Goal: Task Accomplishment & Management: Manage account settings

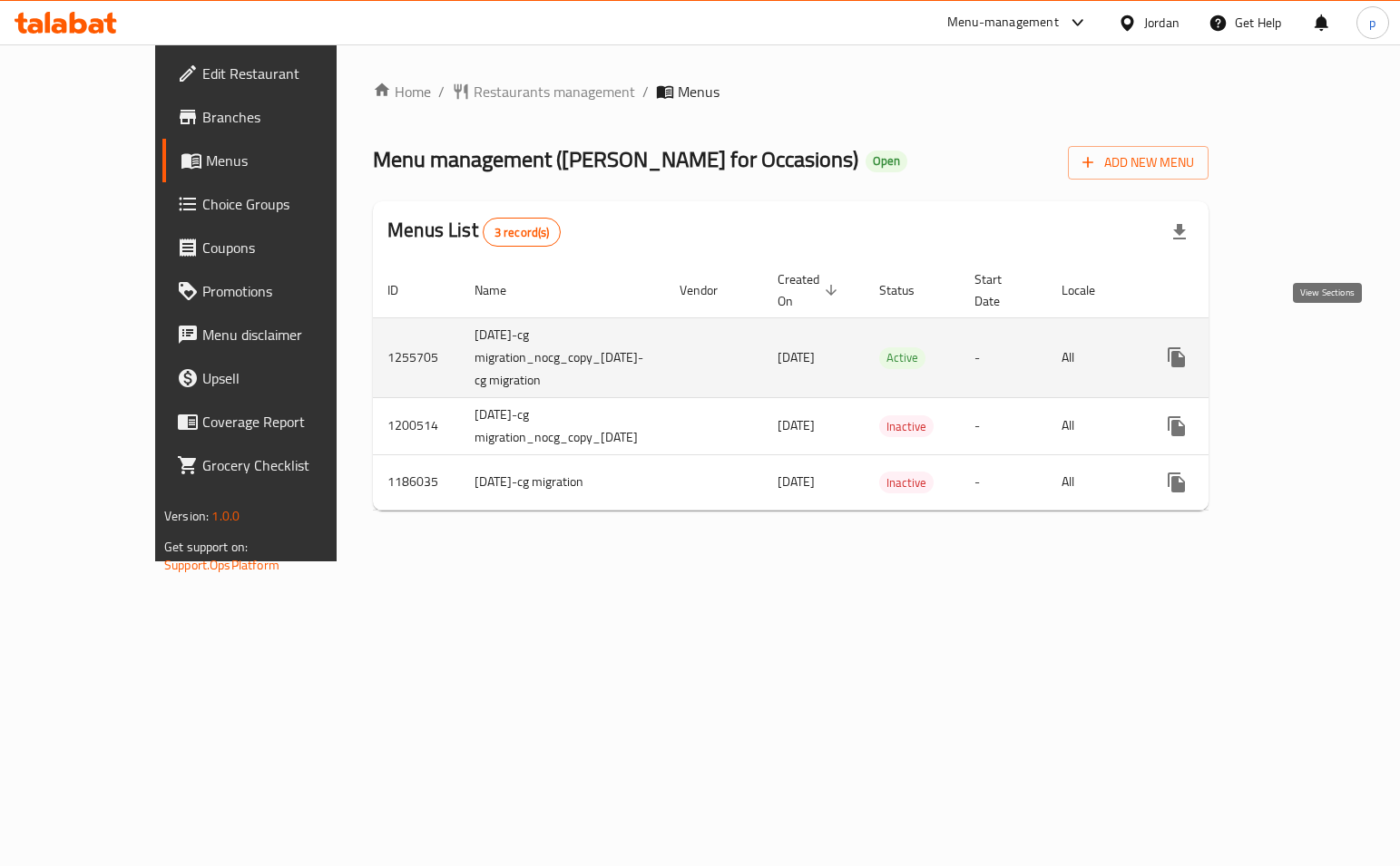
click at [1315, 336] on link "enhanced table" at bounding box center [1307, 357] width 44 height 44
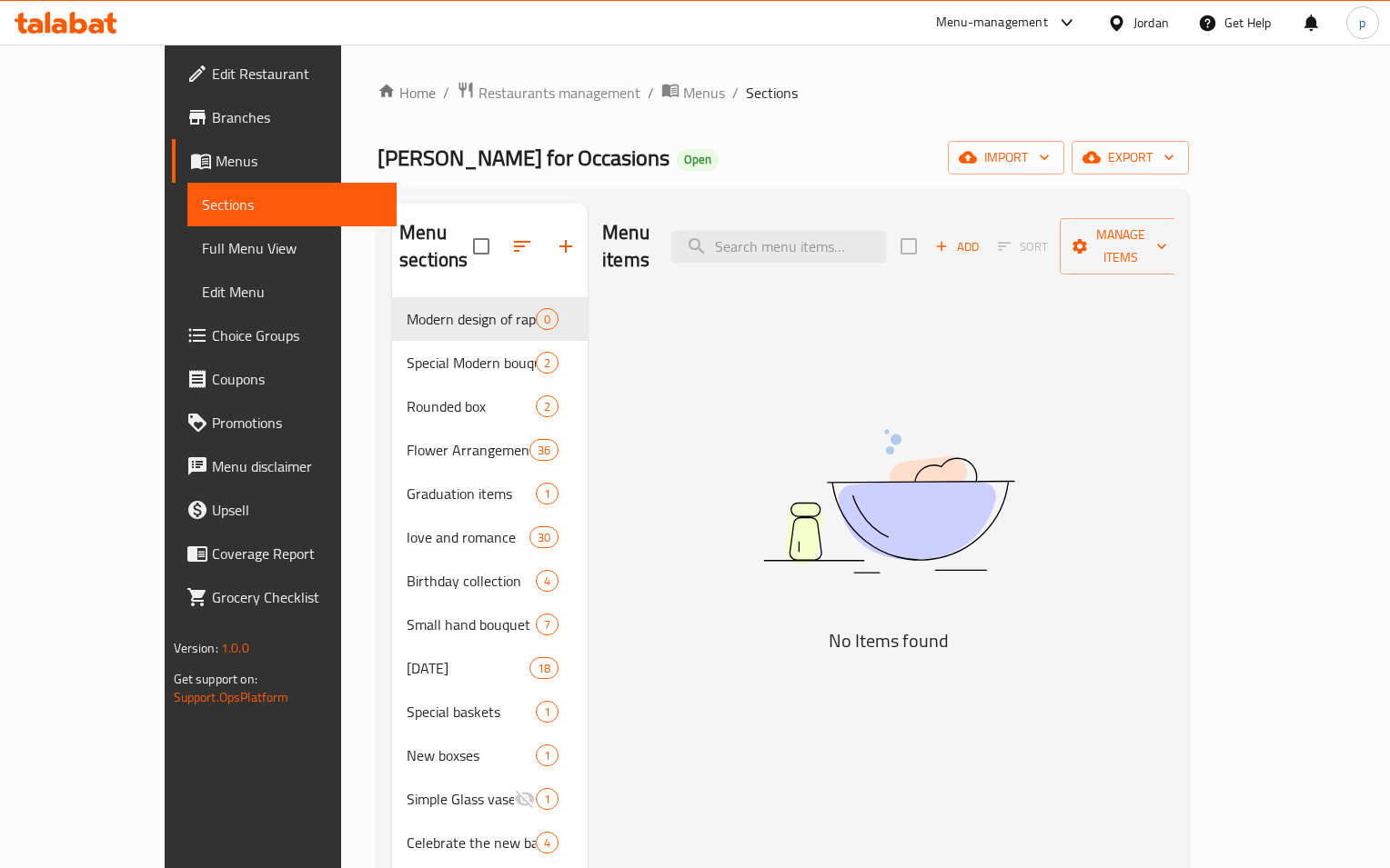
click at [212, 339] on span "Choice Groups" at bounding box center [297, 335] width 170 height 21
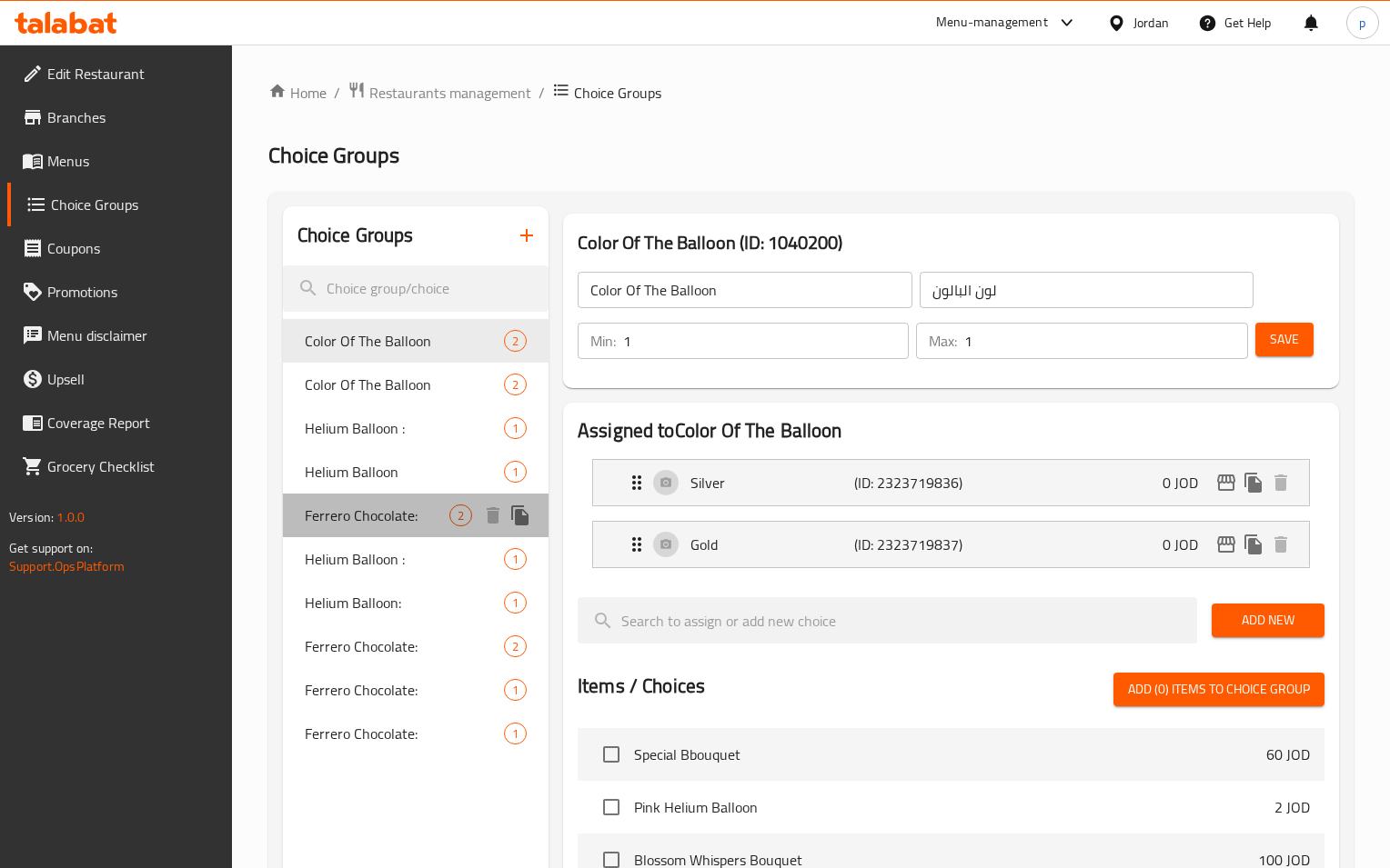
click at [383, 523] on span "Ferrero Chocolate:" at bounding box center [376, 514] width 144 height 21
type input "Ferrero Chocolate:"
type input "شوكولاتة فيريرو:"
type input "0"
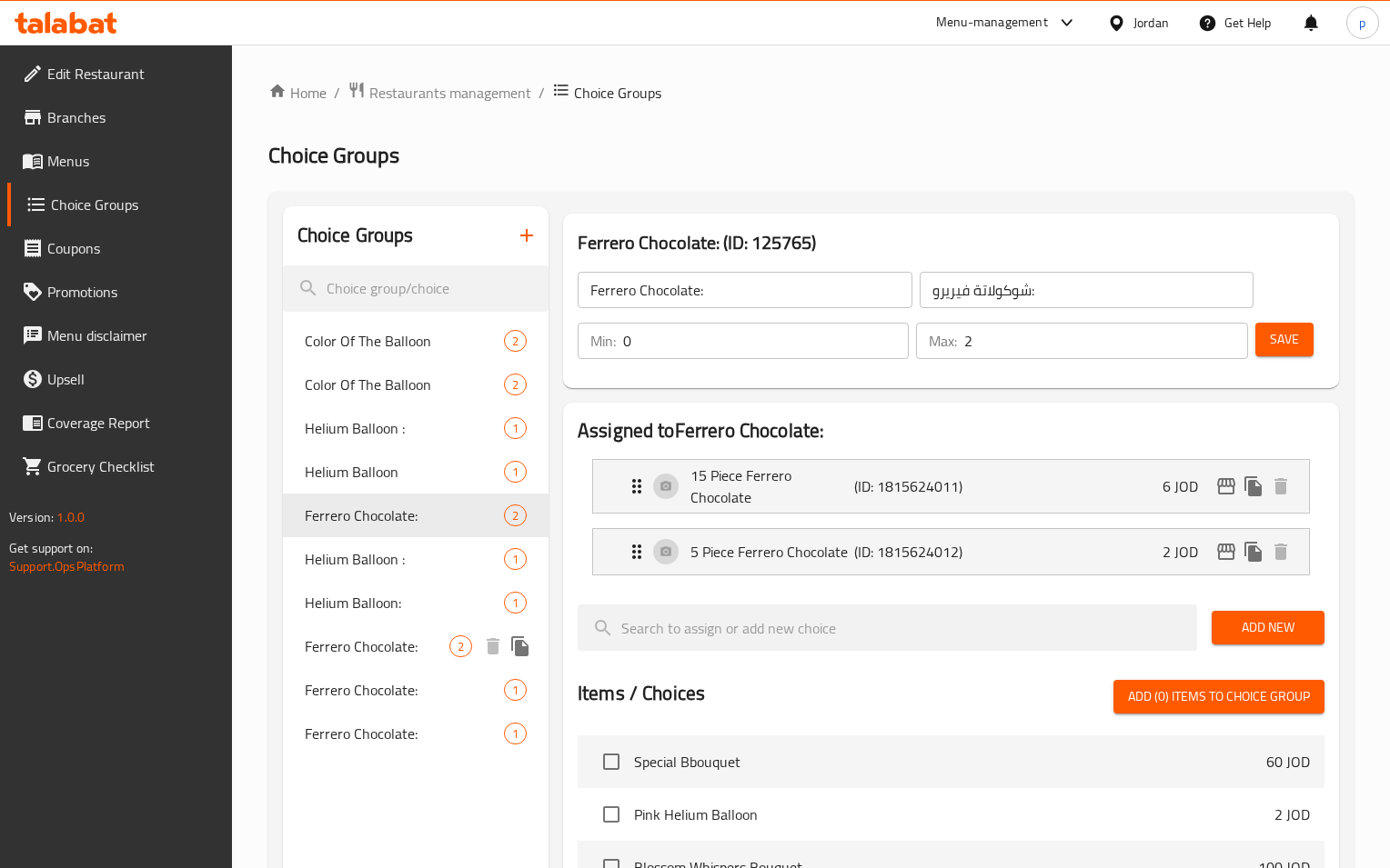
click at [383, 649] on span "Ferrero Chocolate:" at bounding box center [376, 646] width 144 height 21
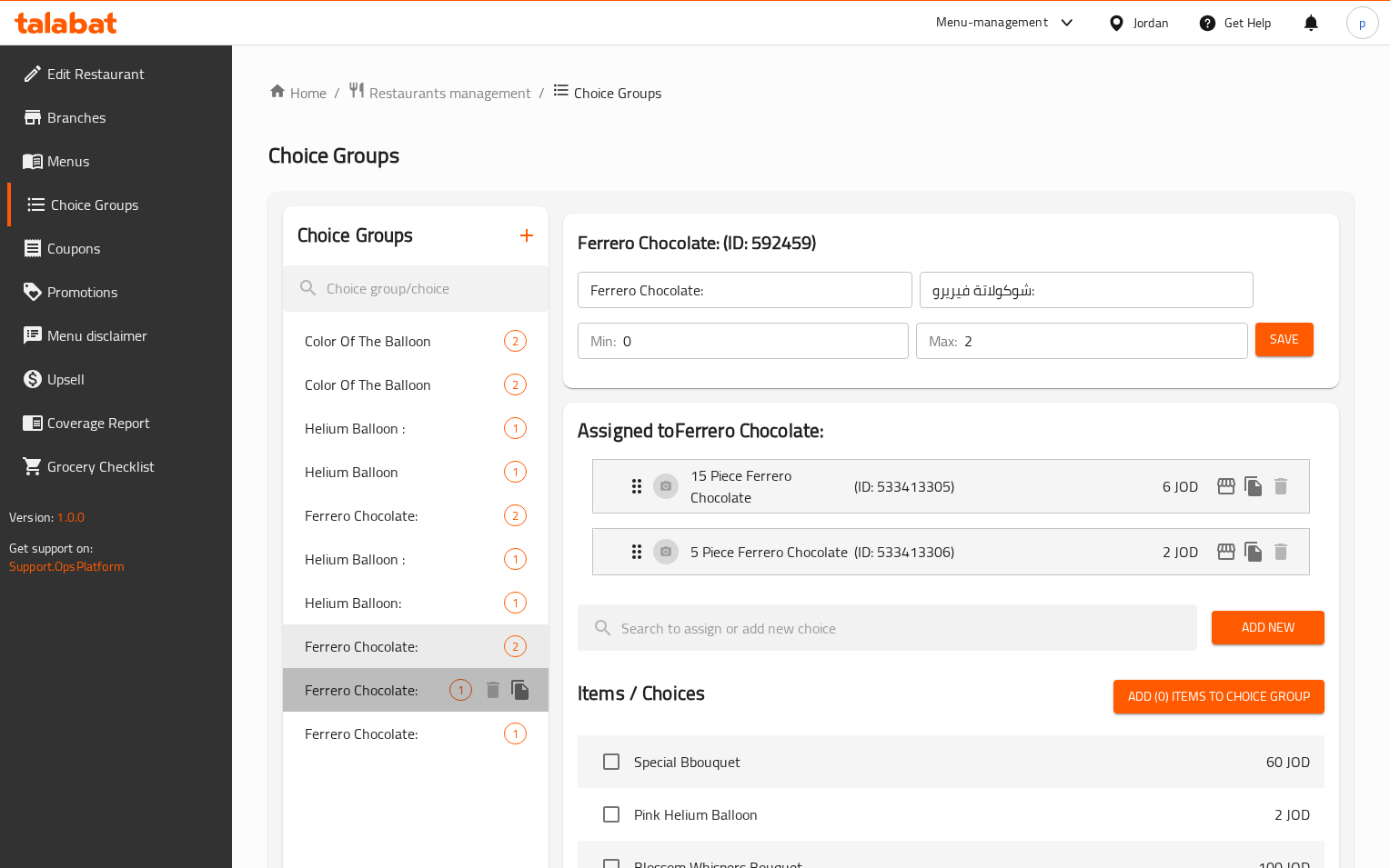
click at [391, 696] on span "Ferrero Chocolate:" at bounding box center [376, 689] width 144 height 21
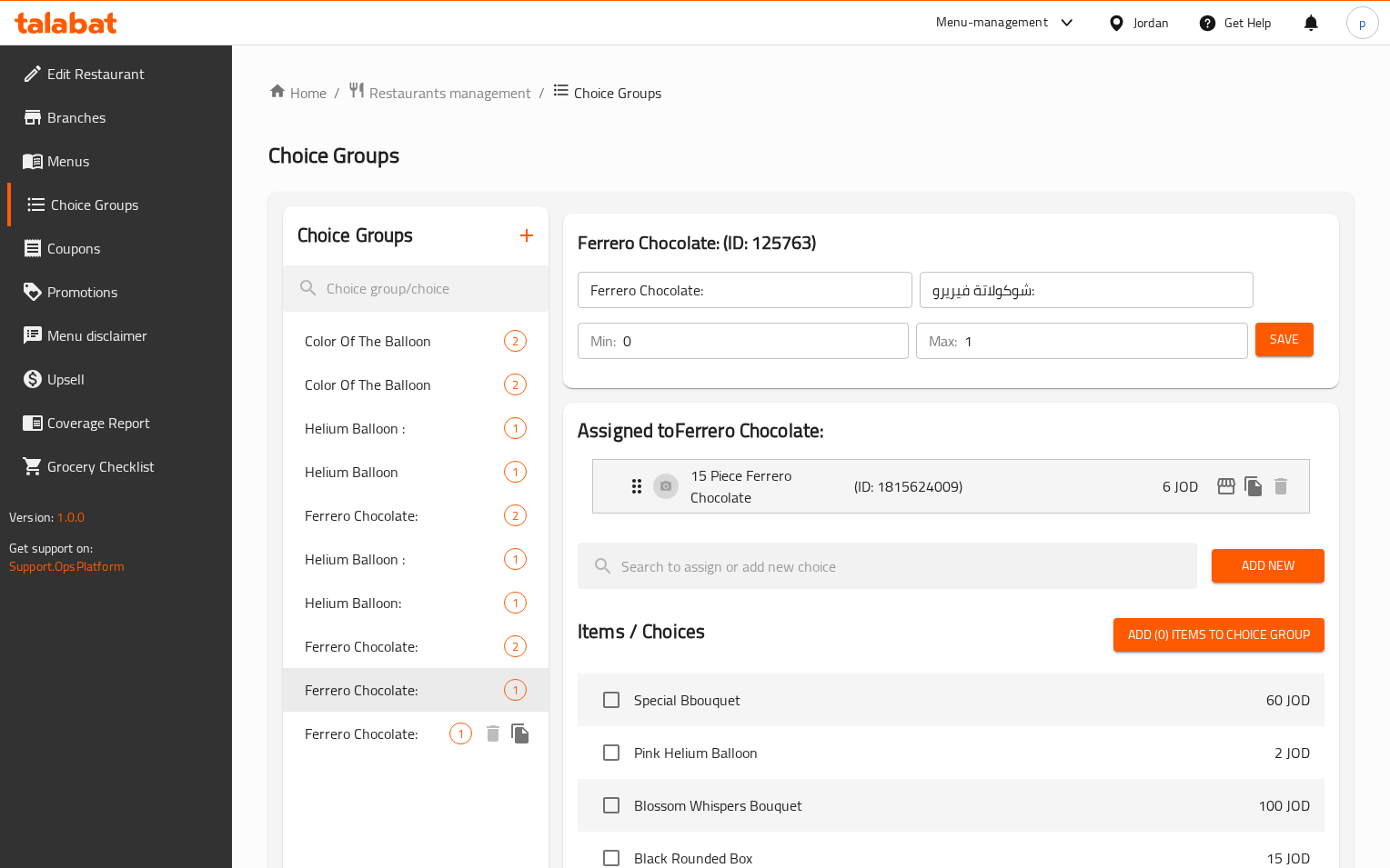
click at [369, 740] on span "Ferrero Chocolate:" at bounding box center [376, 733] width 144 height 21
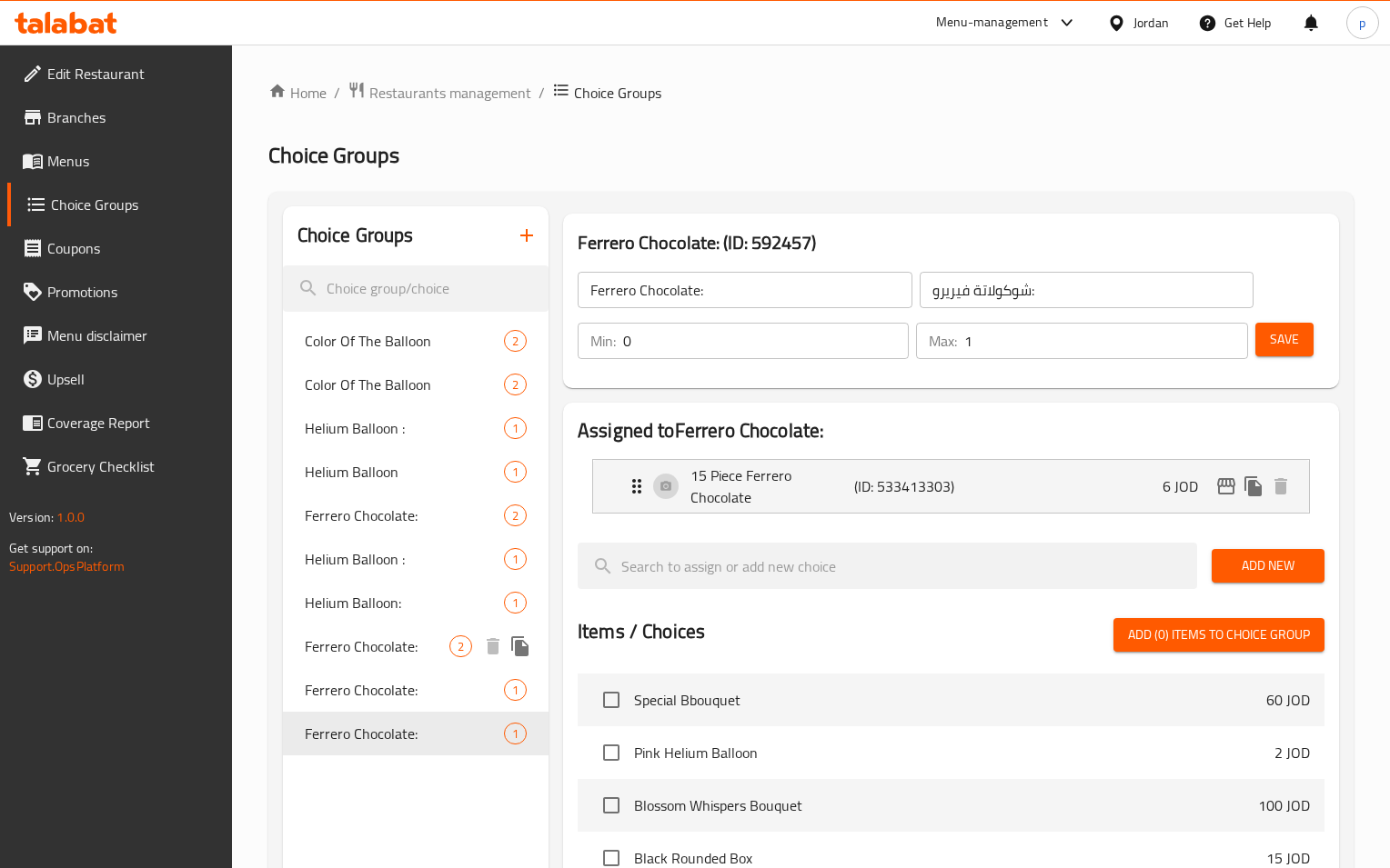
click at [391, 640] on span "Ferrero Chocolate:" at bounding box center [376, 646] width 144 height 21
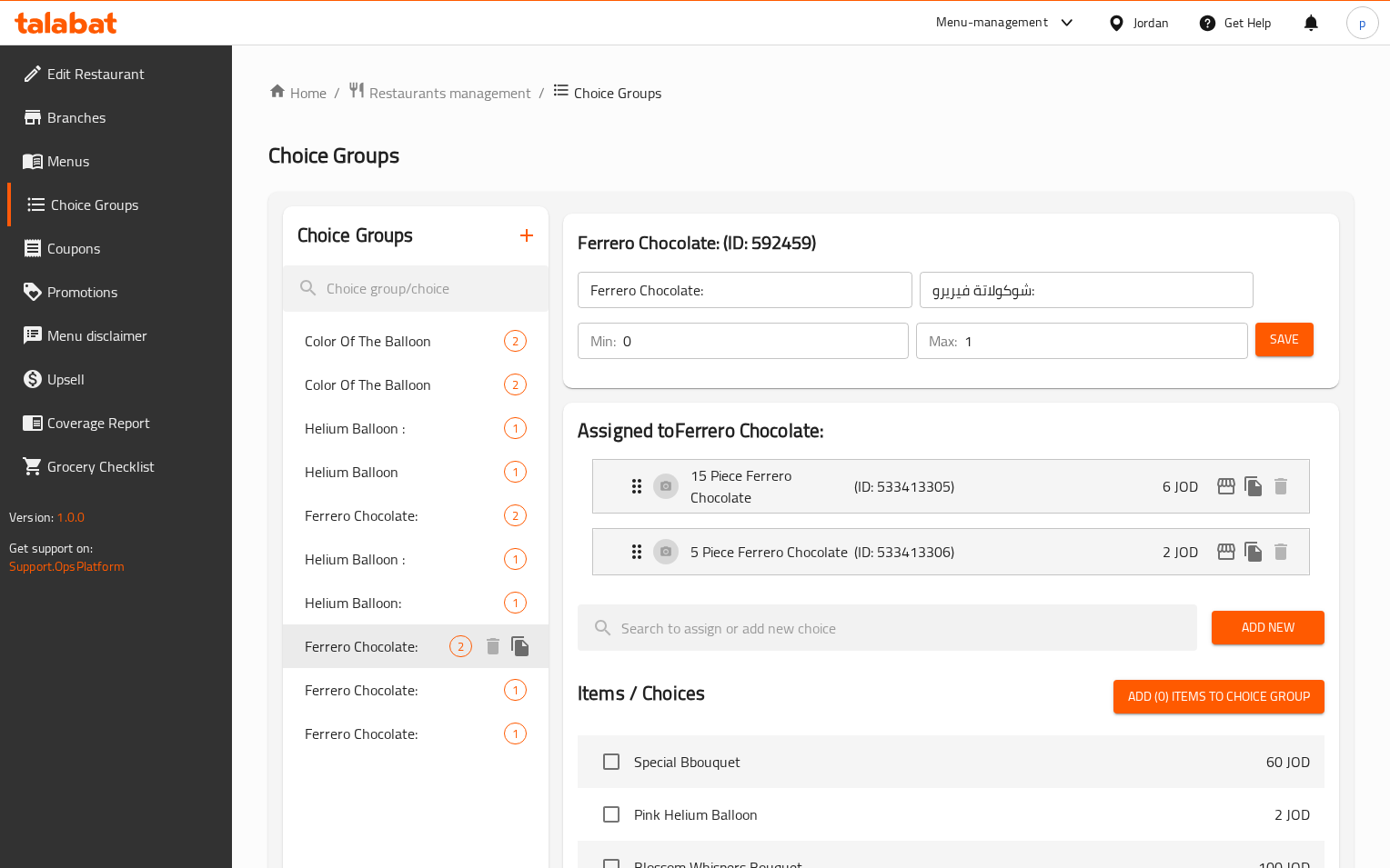
type input "2"
click at [415, 506] on span "Ferrero Chocolate:" at bounding box center [376, 514] width 144 height 21
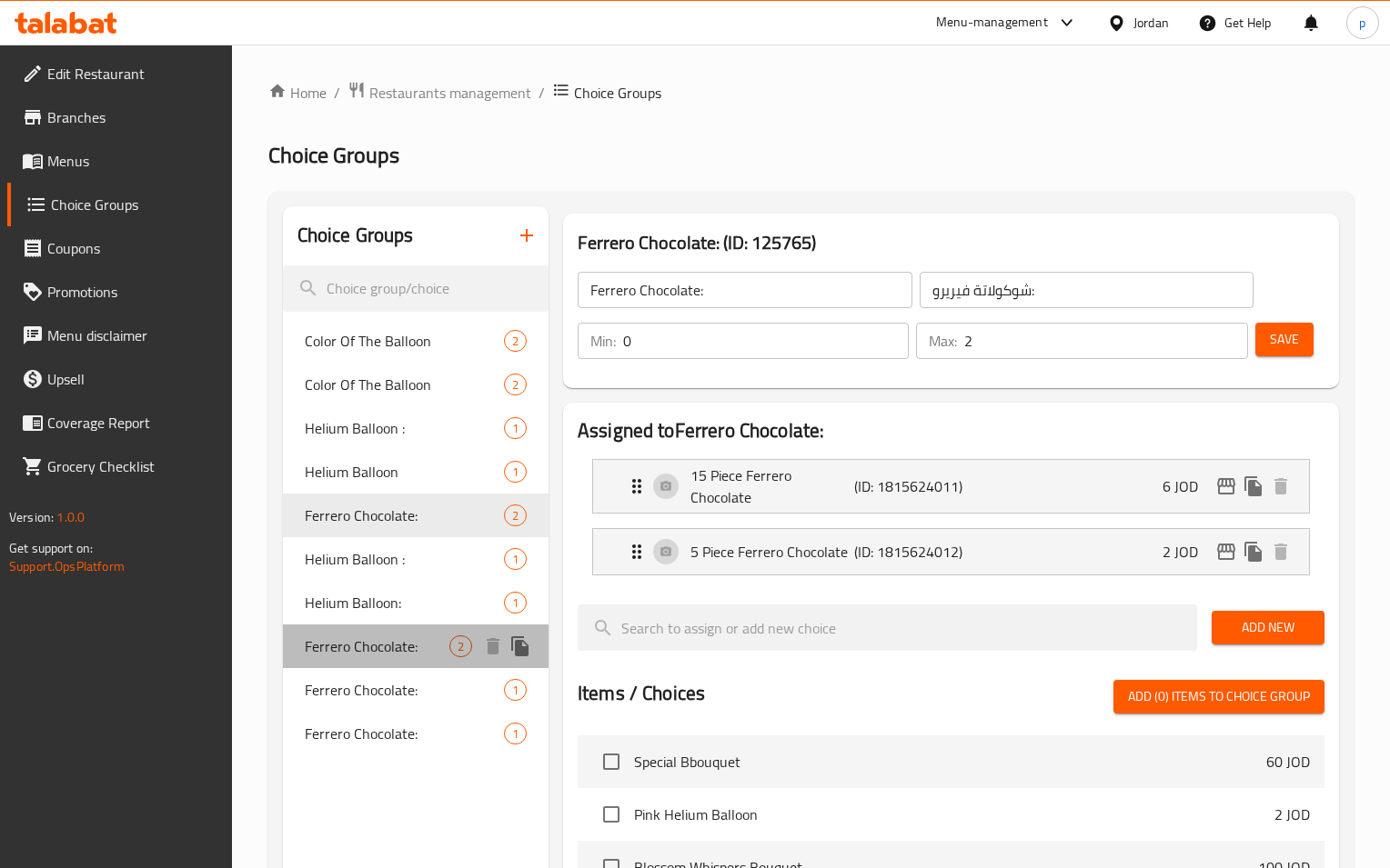
click at [378, 638] on span "Ferrero Chocolate:" at bounding box center [376, 646] width 144 height 21
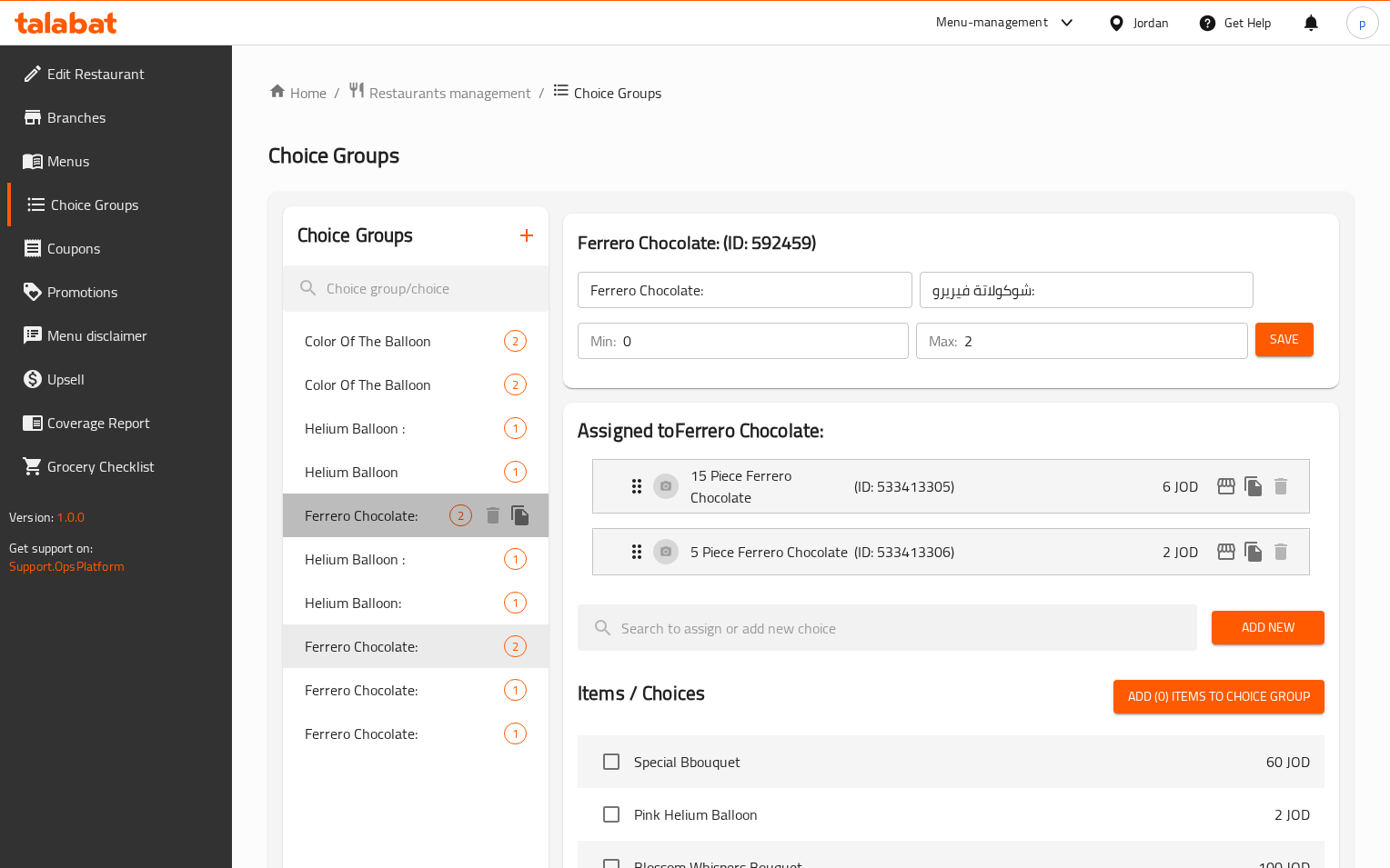
click at [407, 513] on span "Ferrero Chocolate:" at bounding box center [376, 514] width 144 height 21
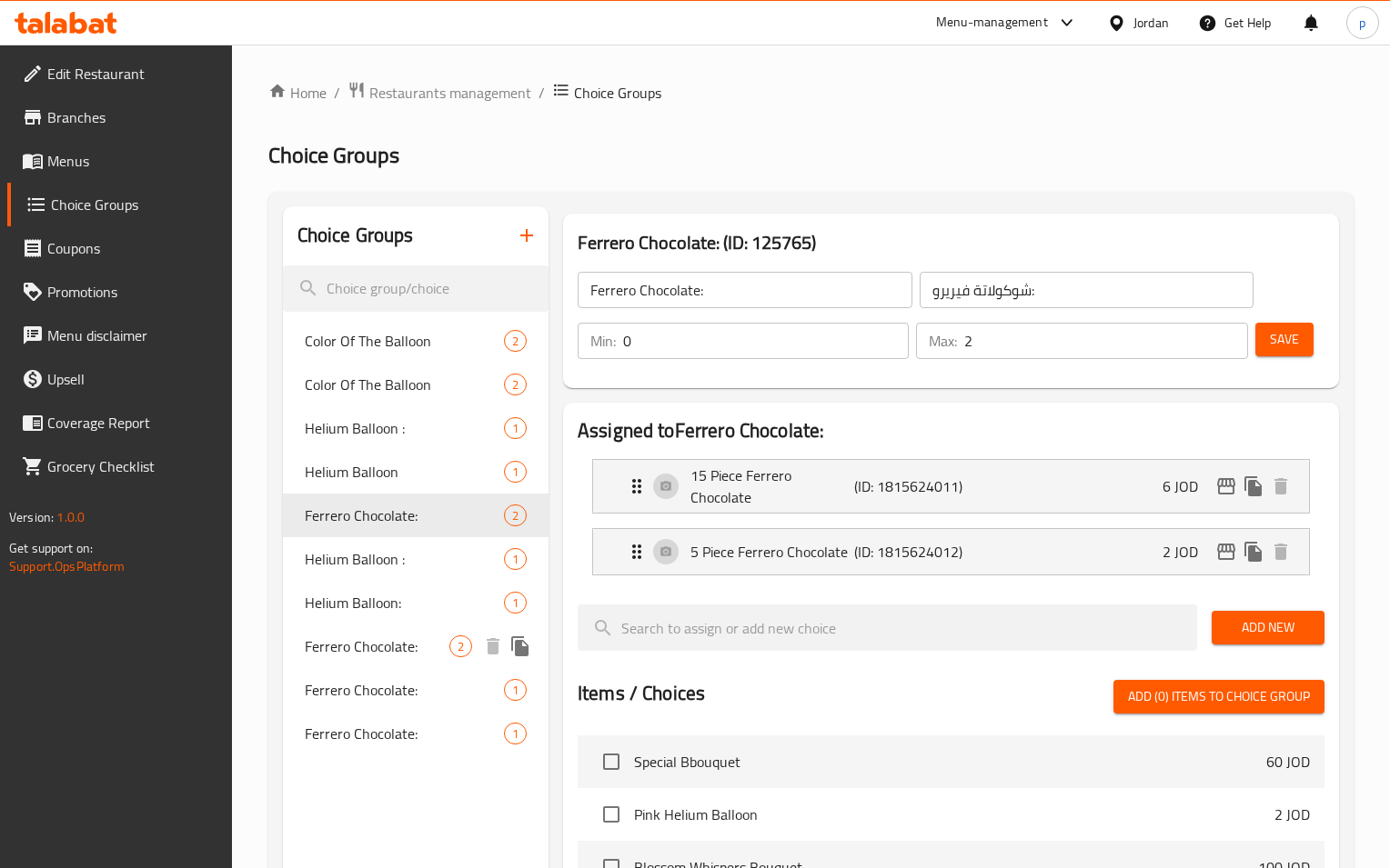
click at [393, 651] on span "Ferrero Chocolate:" at bounding box center [376, 646] width 144 height 21
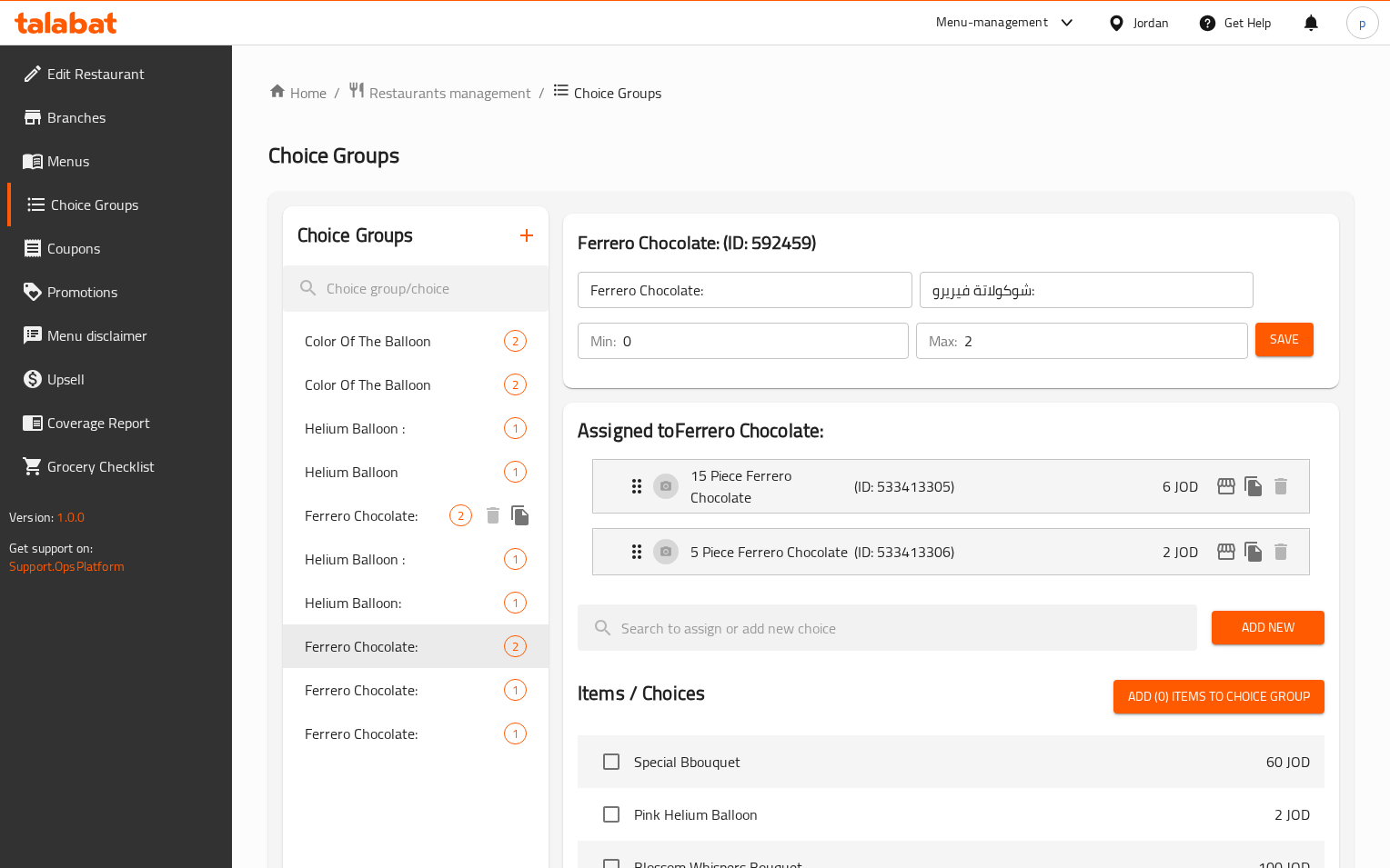
click at [342, 504] on span "Ferrero Chocolate:" at bounding box center [376, 514] width 144 height 21
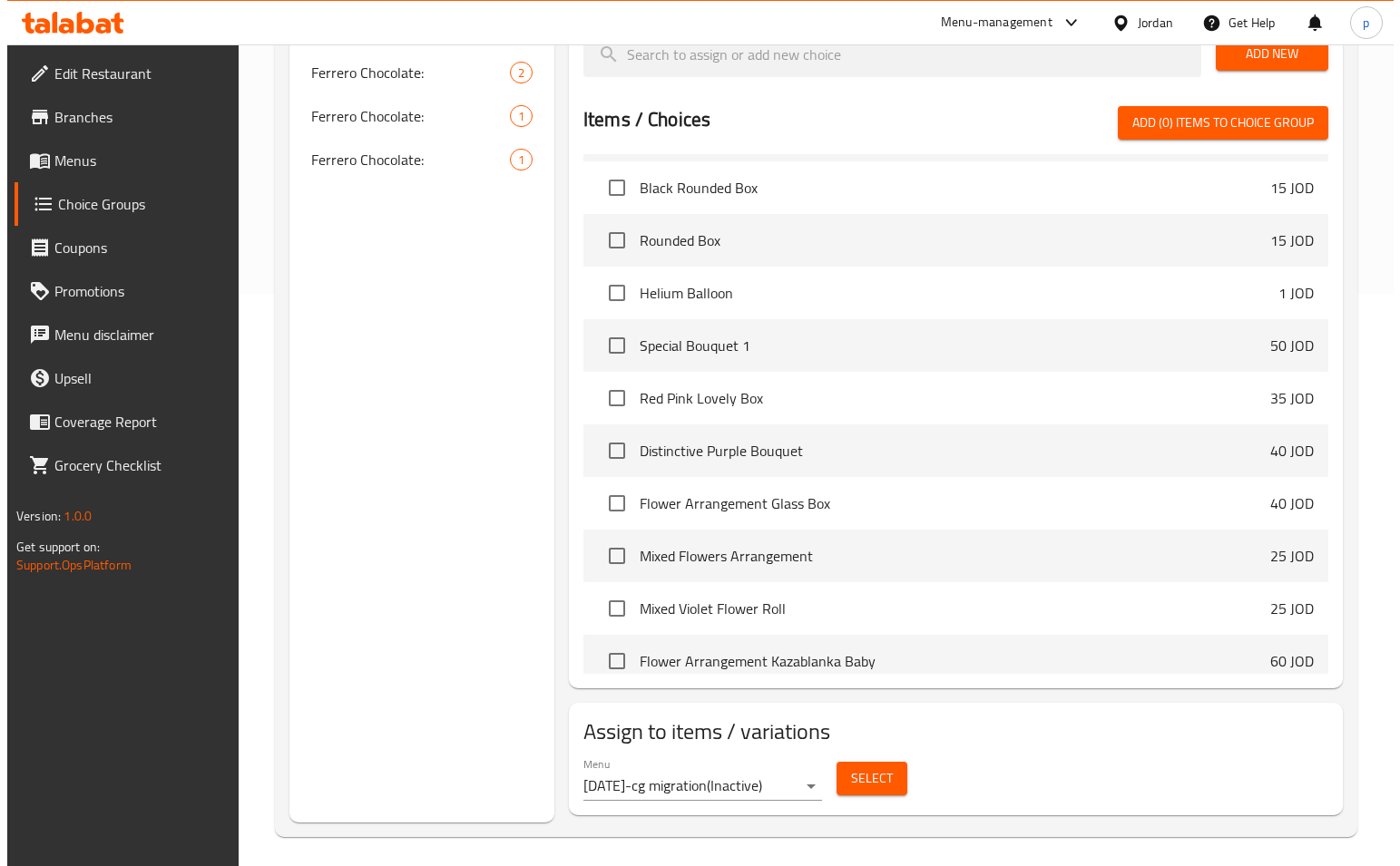
scroll to position [454, 0]
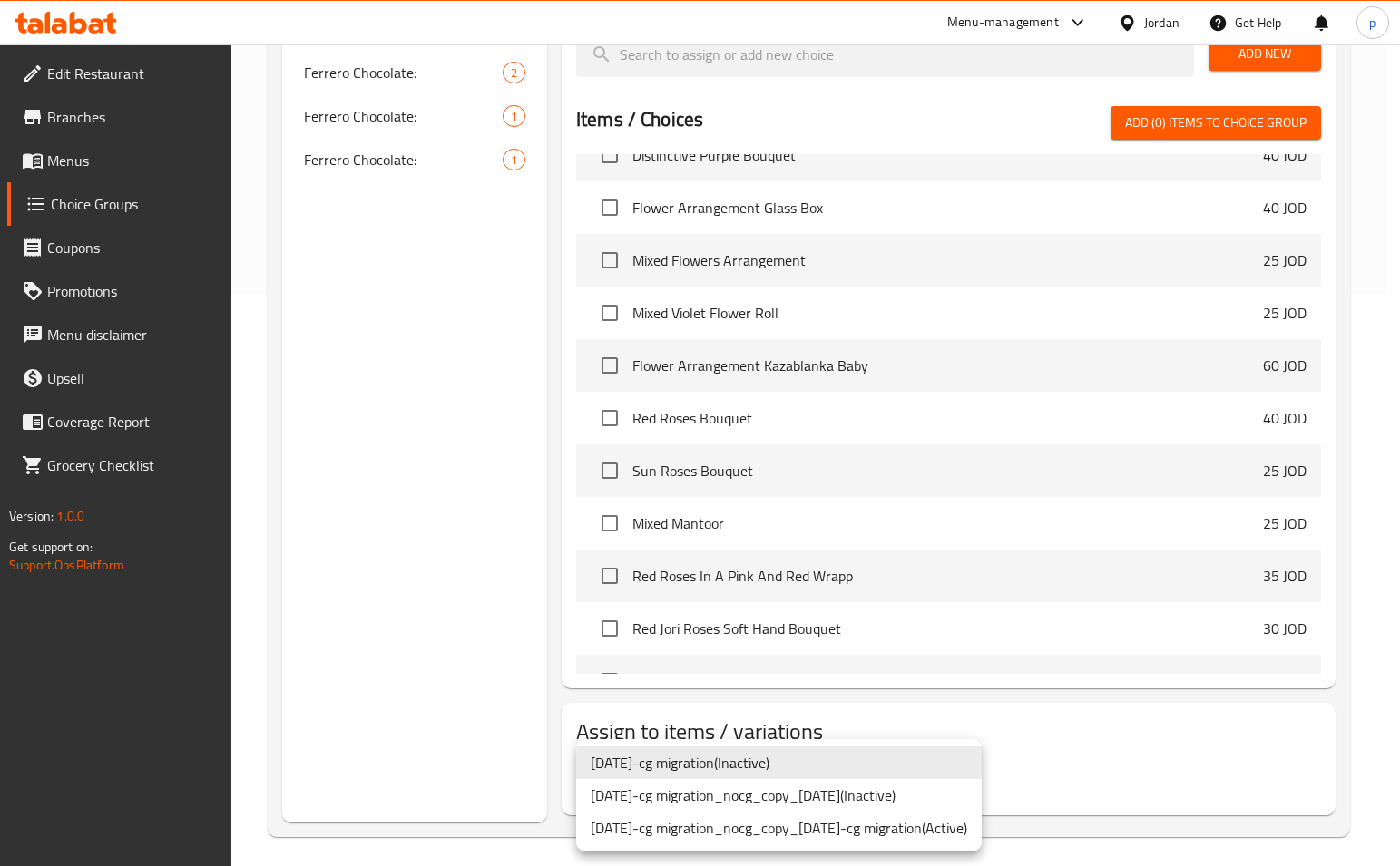
click at [520, 673] on div at bounding box center [700, 433] width 1400 height 866
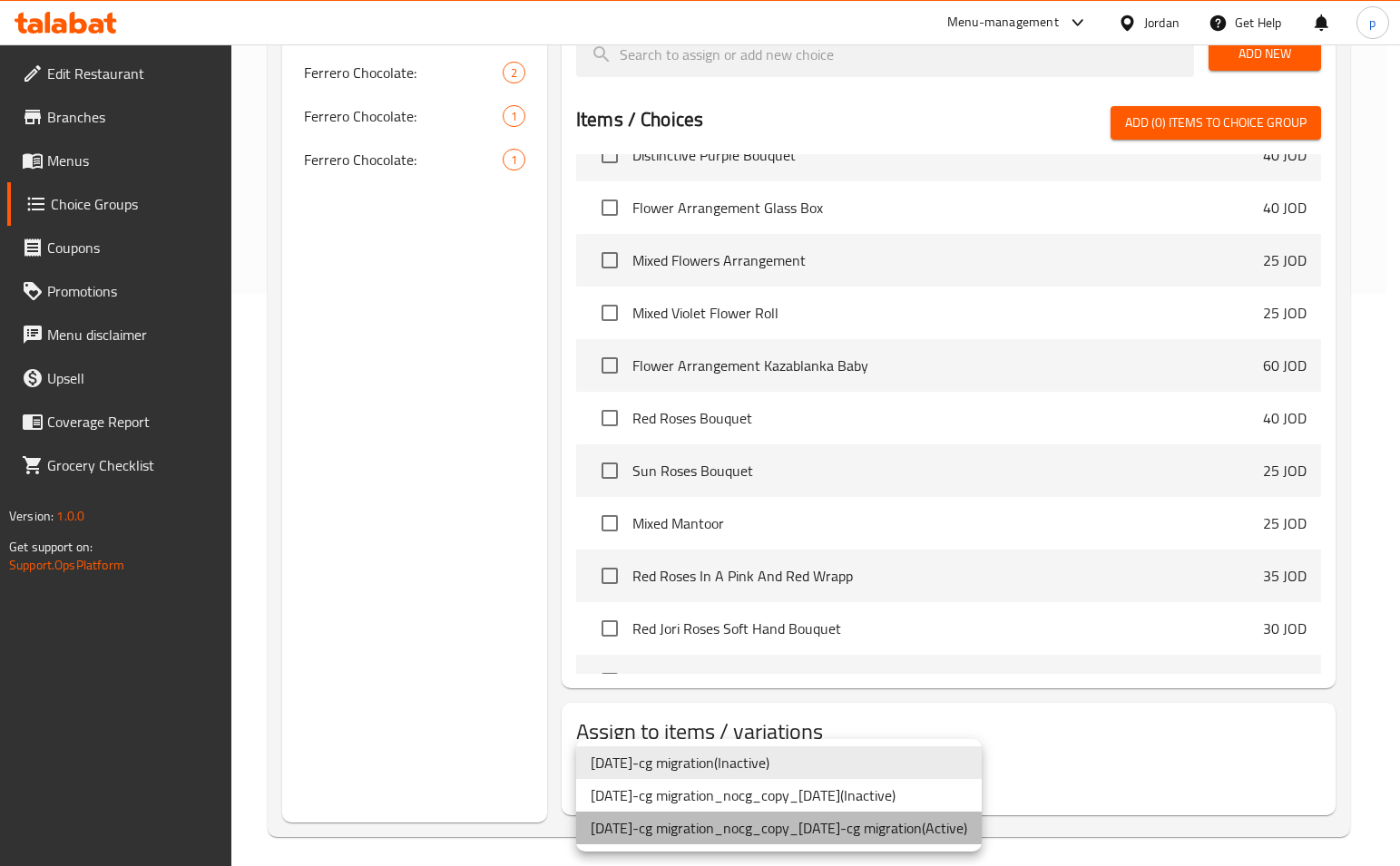
click at [982, 834] on li "[DATE]-cg migration_nocg_copy_[DATE]-cg migration ( Active )" at bounding box center [779, 828] width 406 height 32
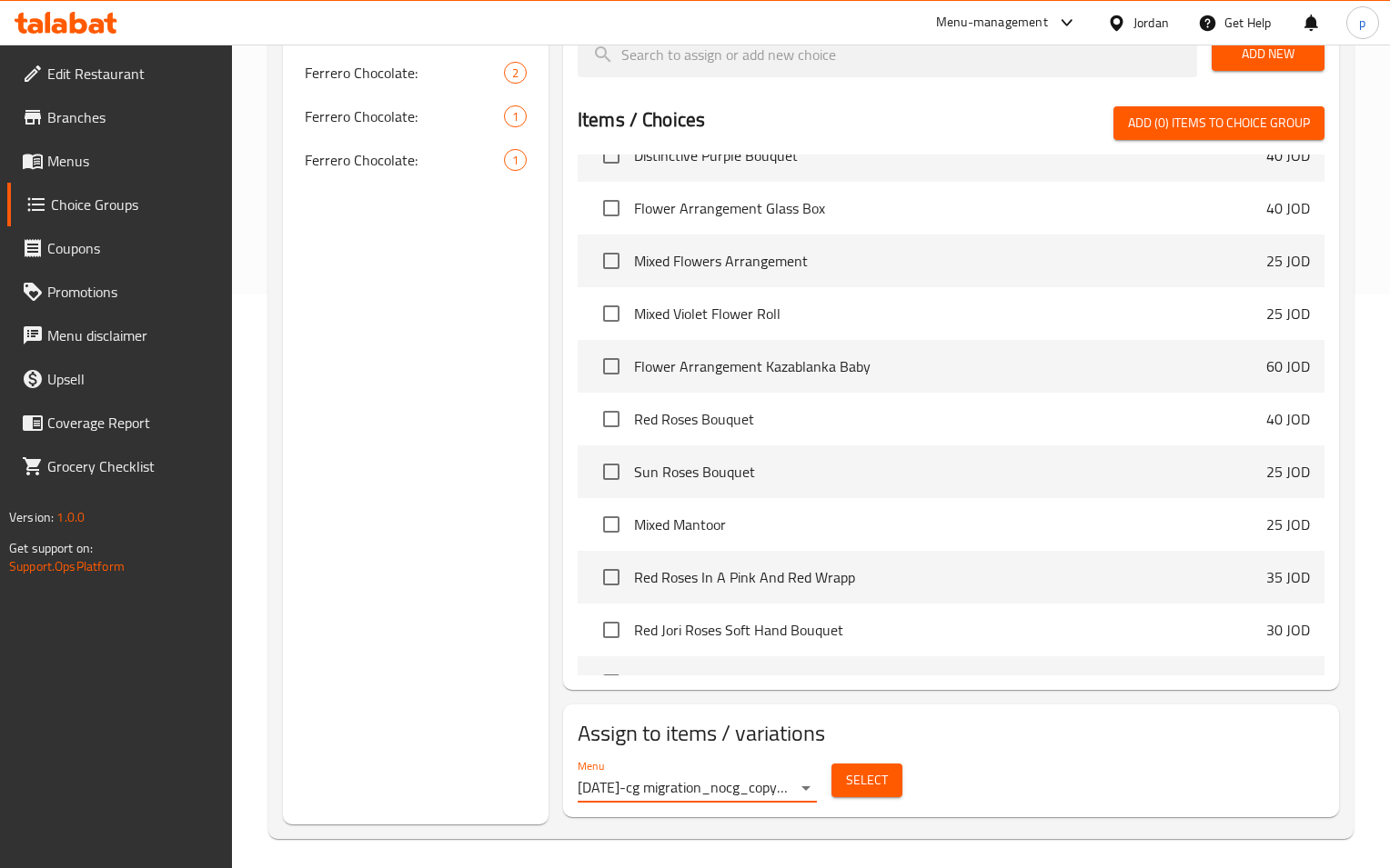
click at [860, 773] on span "Select" at bounding box center [866, 781] width 42 height 22
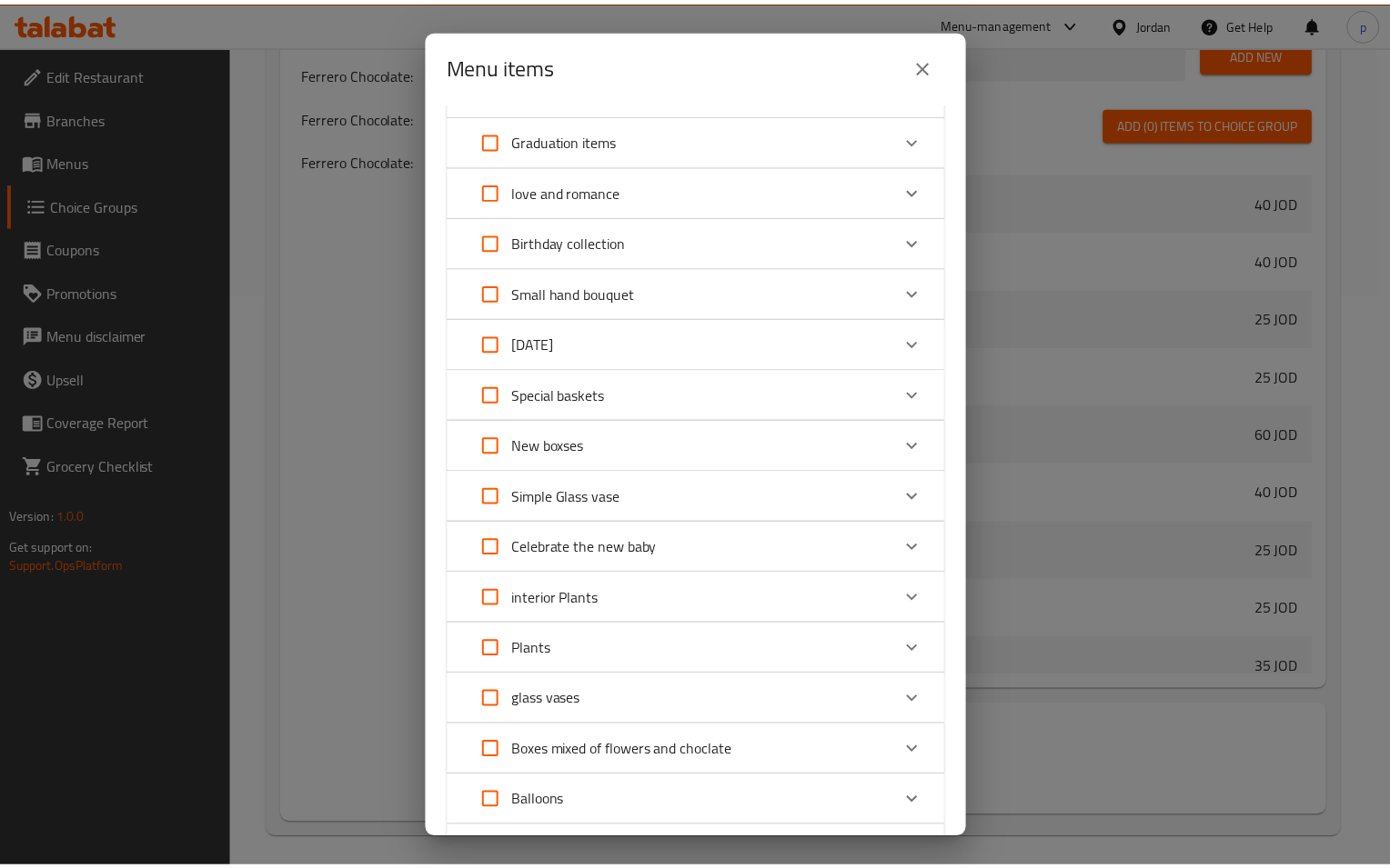
scroll to position [0, 0]
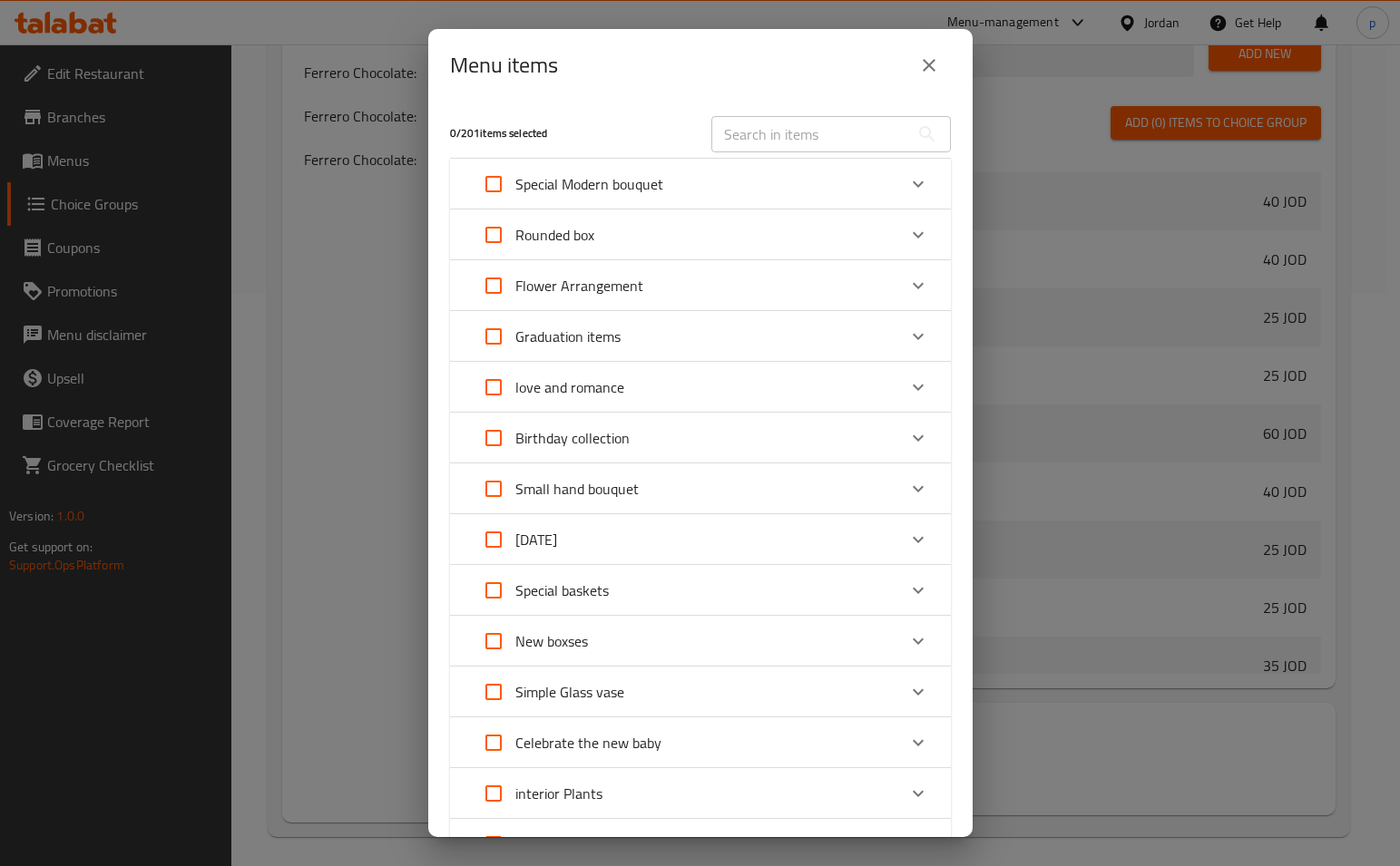
click at [925, 65] on icon "close" at bounding box center [928, 65] width 21 height 21
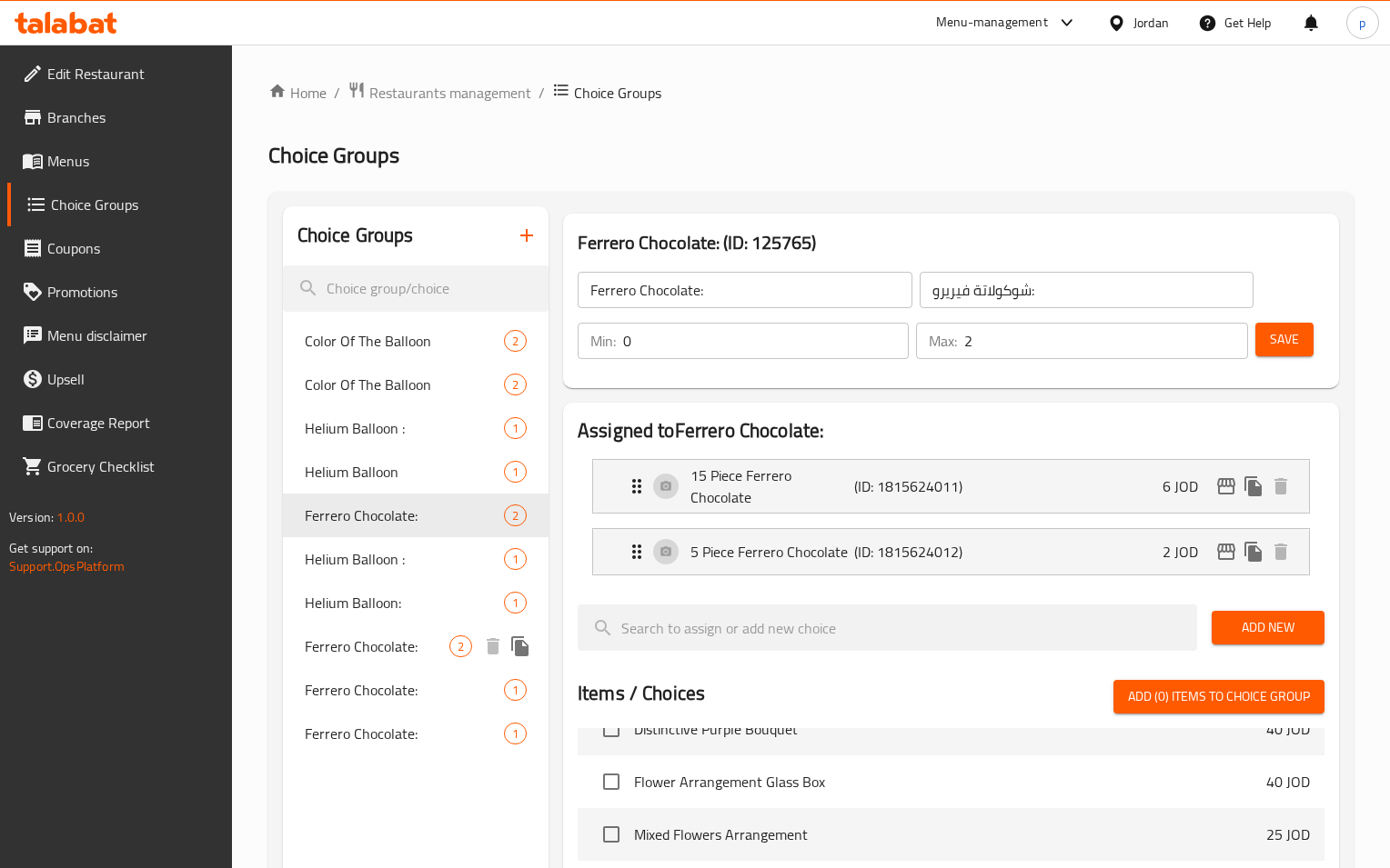
click at [410, 643] on span "Ferrero Chocolate:" at bounding box center [376, 646] width 144 height 21
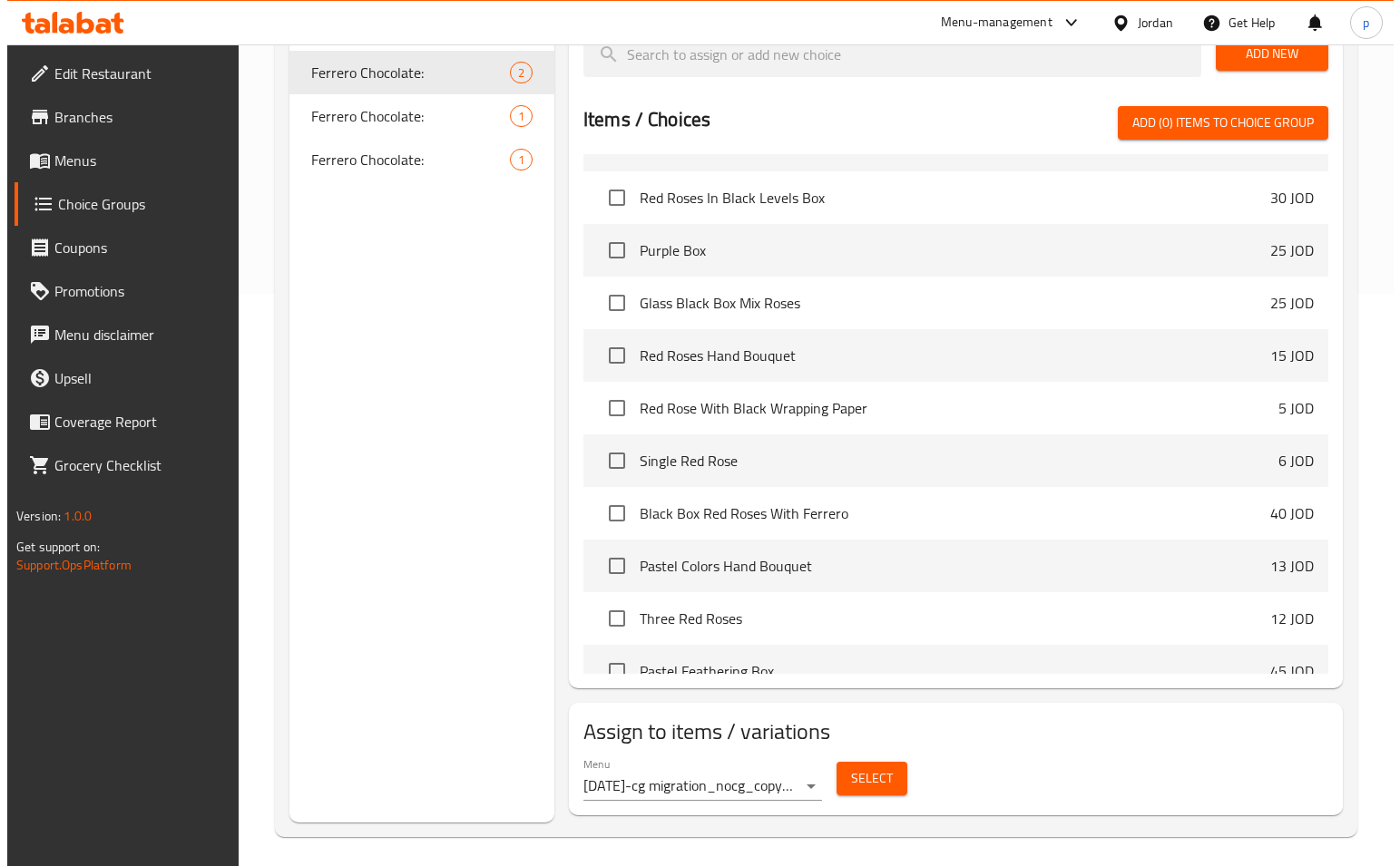
scroll to position [998, 0]
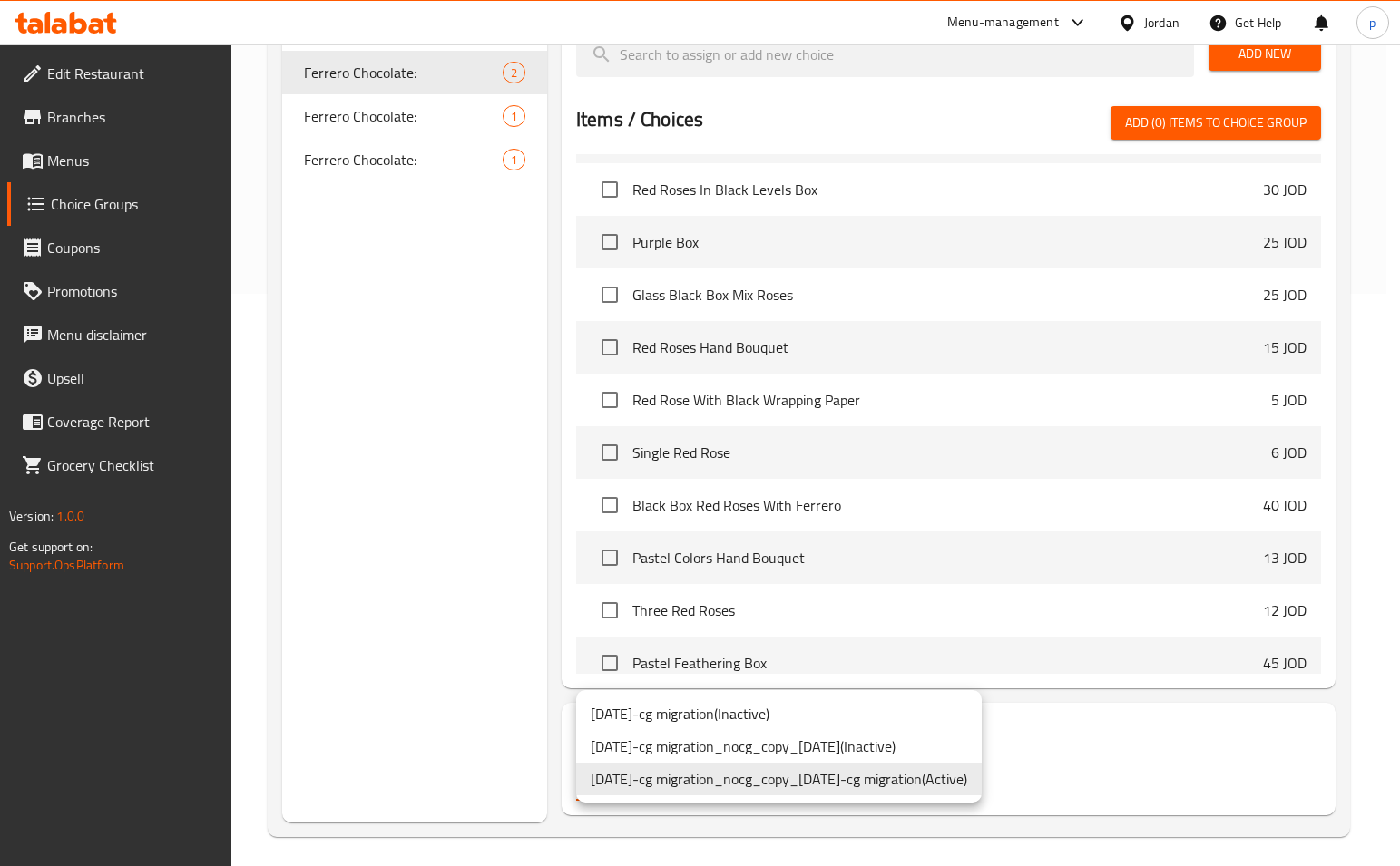
click at [942, 780] on li "[DATE]-cg migration_nocg_copy_[DATE]-cg migration ( Active )" at bounding box center [779, 779] width 406 height 32
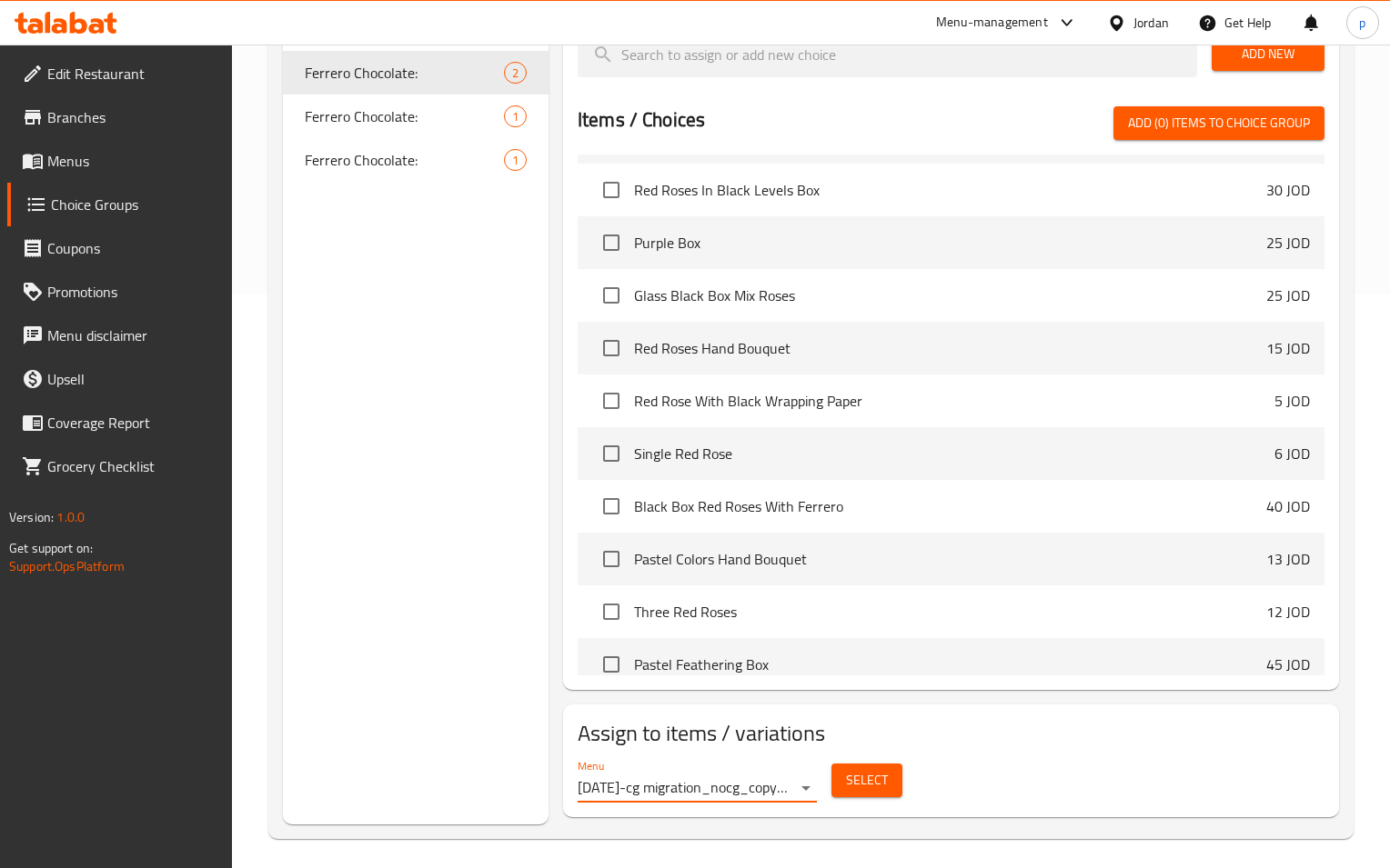
click at [873, 769] on span "Select" at bounding box center [866, 781] width 42 height 22
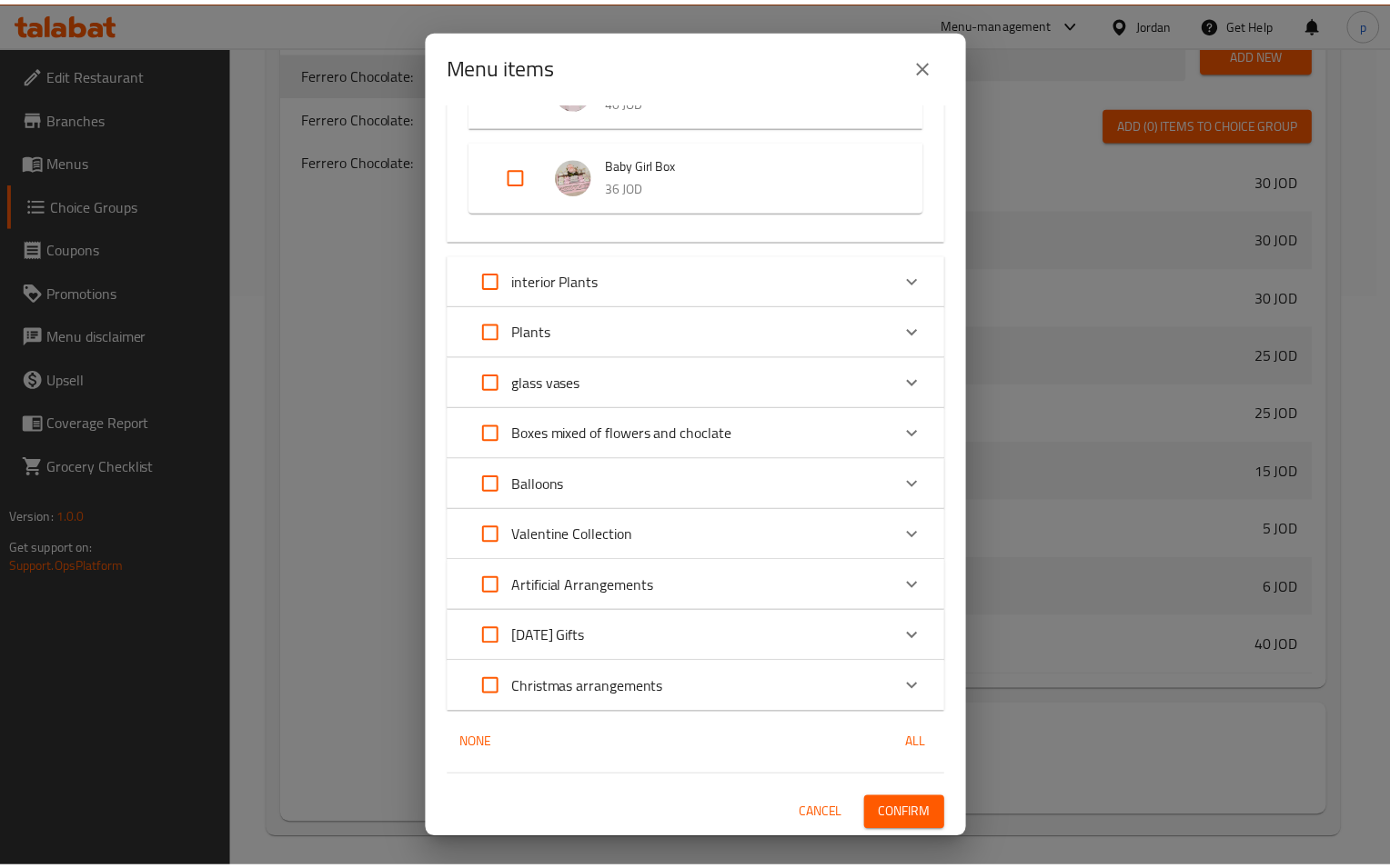
scroll to position [363, 0]
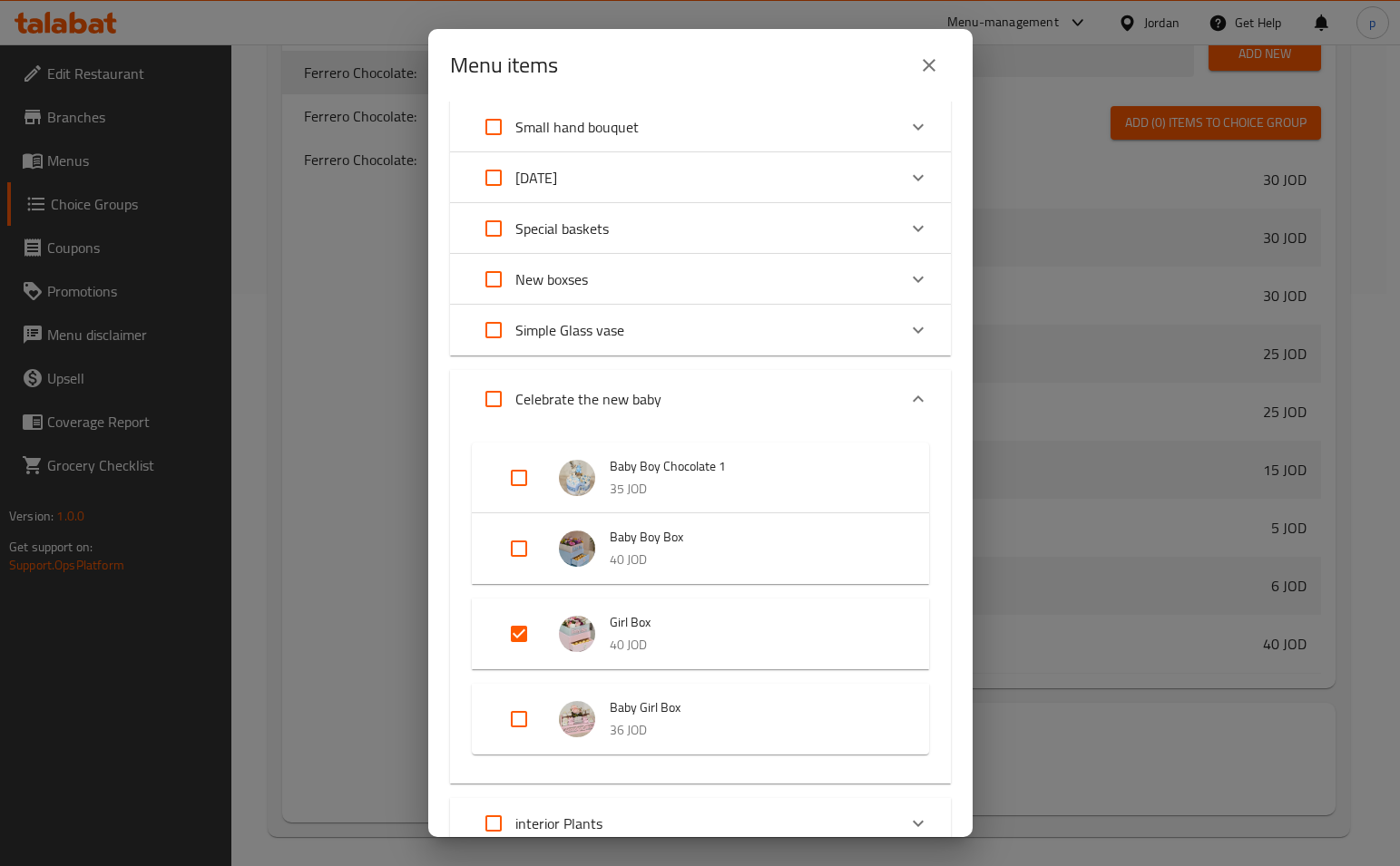
click at [926, 70] on icon "close" at bounding box center [928, 65] width 21 height 21
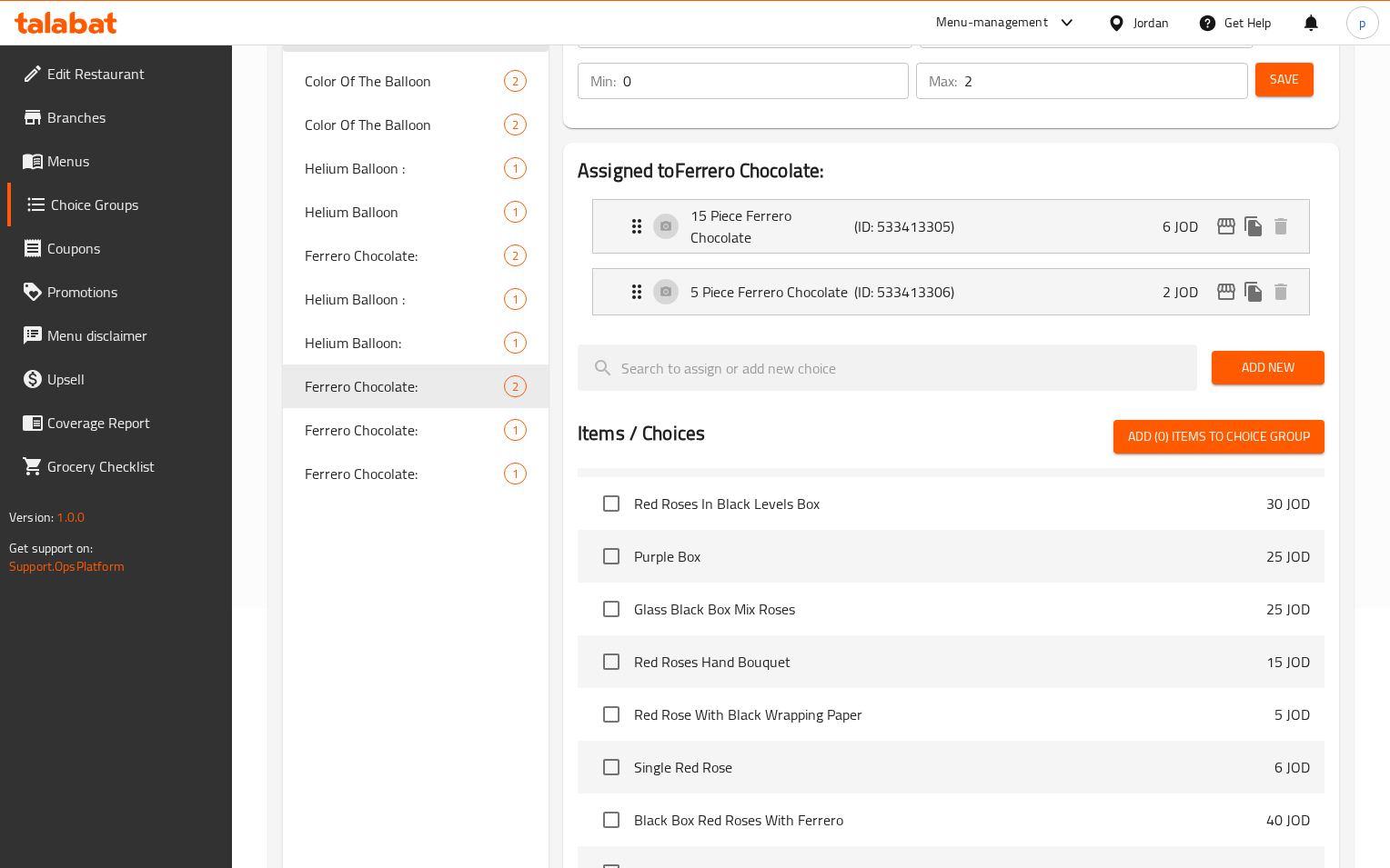
scroll to position [0, 0]
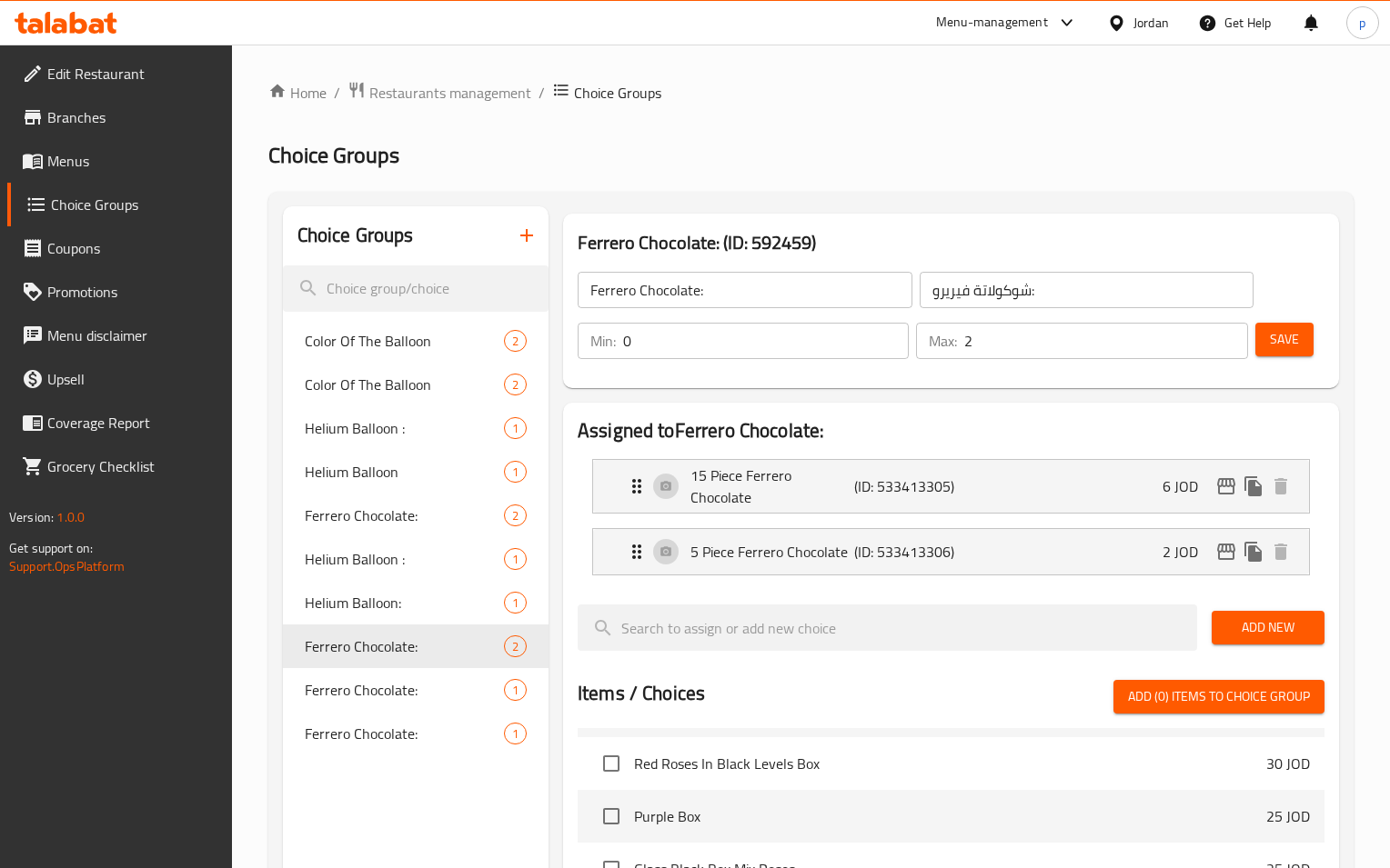
click at [66, 160] on span "Menus" at bounding box center [132, 160] width 170 height 21
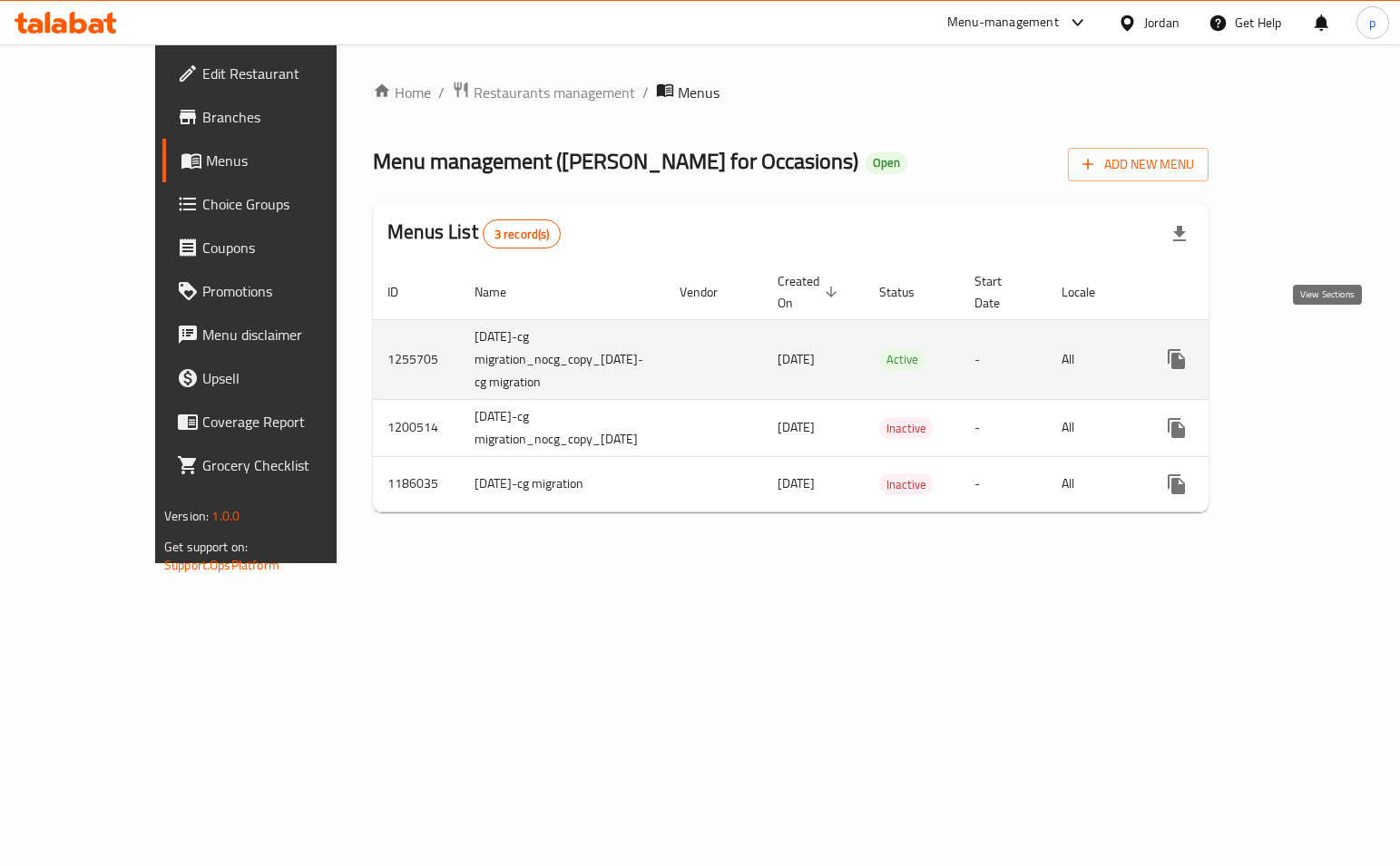
click at [1329, 343] on link "enhanced table" at bounding box center [1307, 359] width 44 height 44
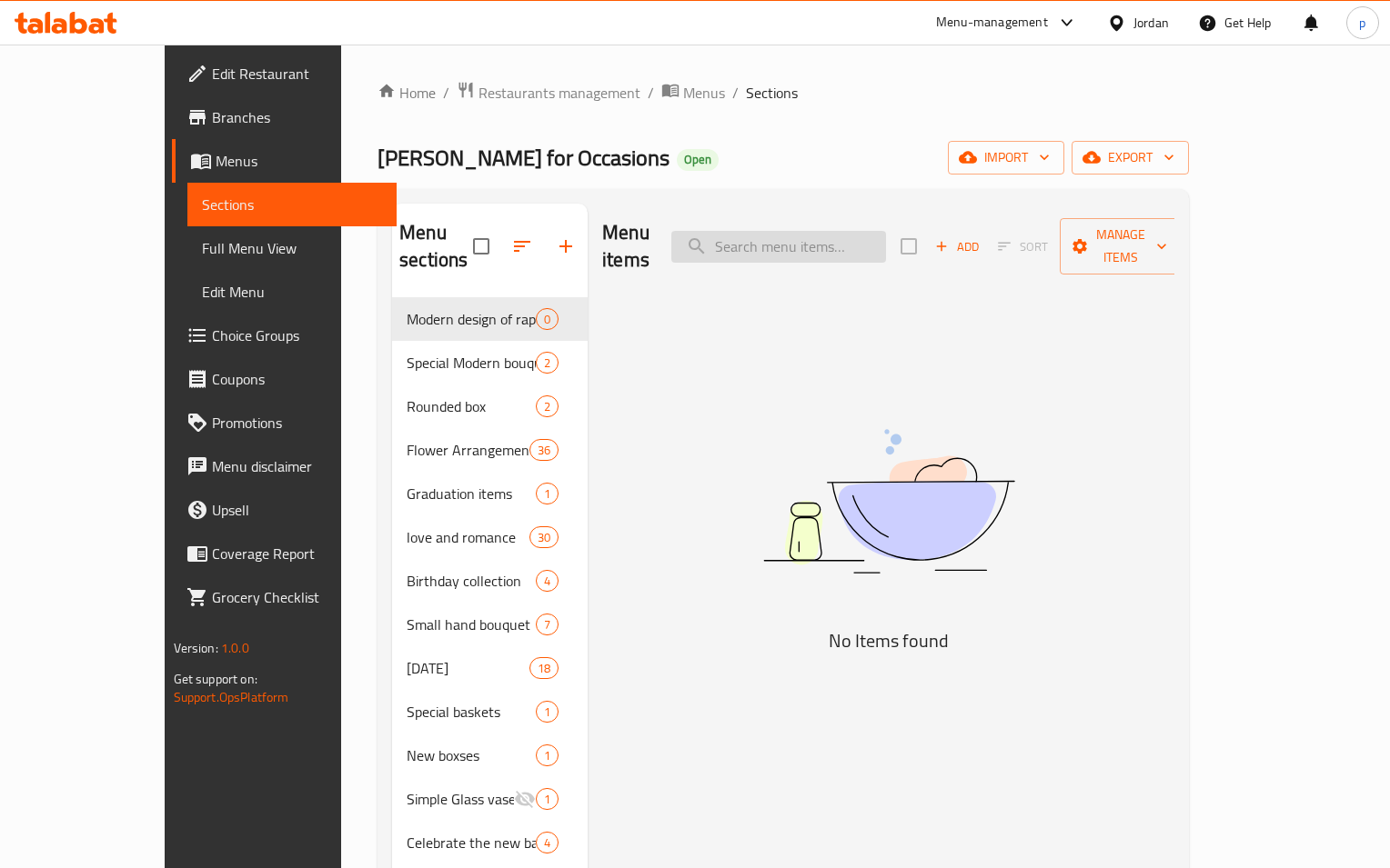
click at [827, 232] on input "search" at bounding box center [778, 247] width 215 height 32
type input "ل"
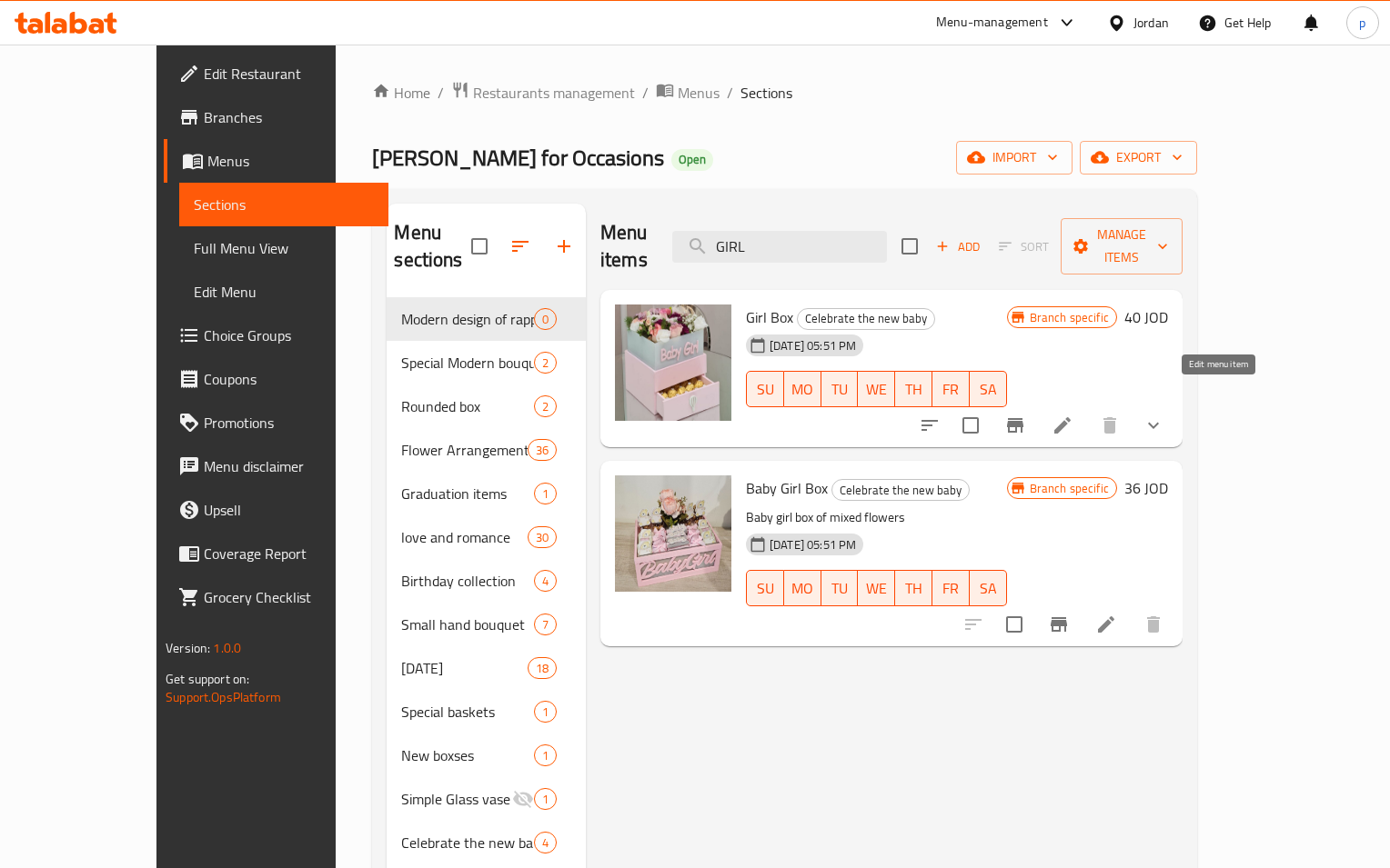
type input "GIRL"
click at [1073, 415] on icon at bounding box center [1062, 425] width 21 height 21
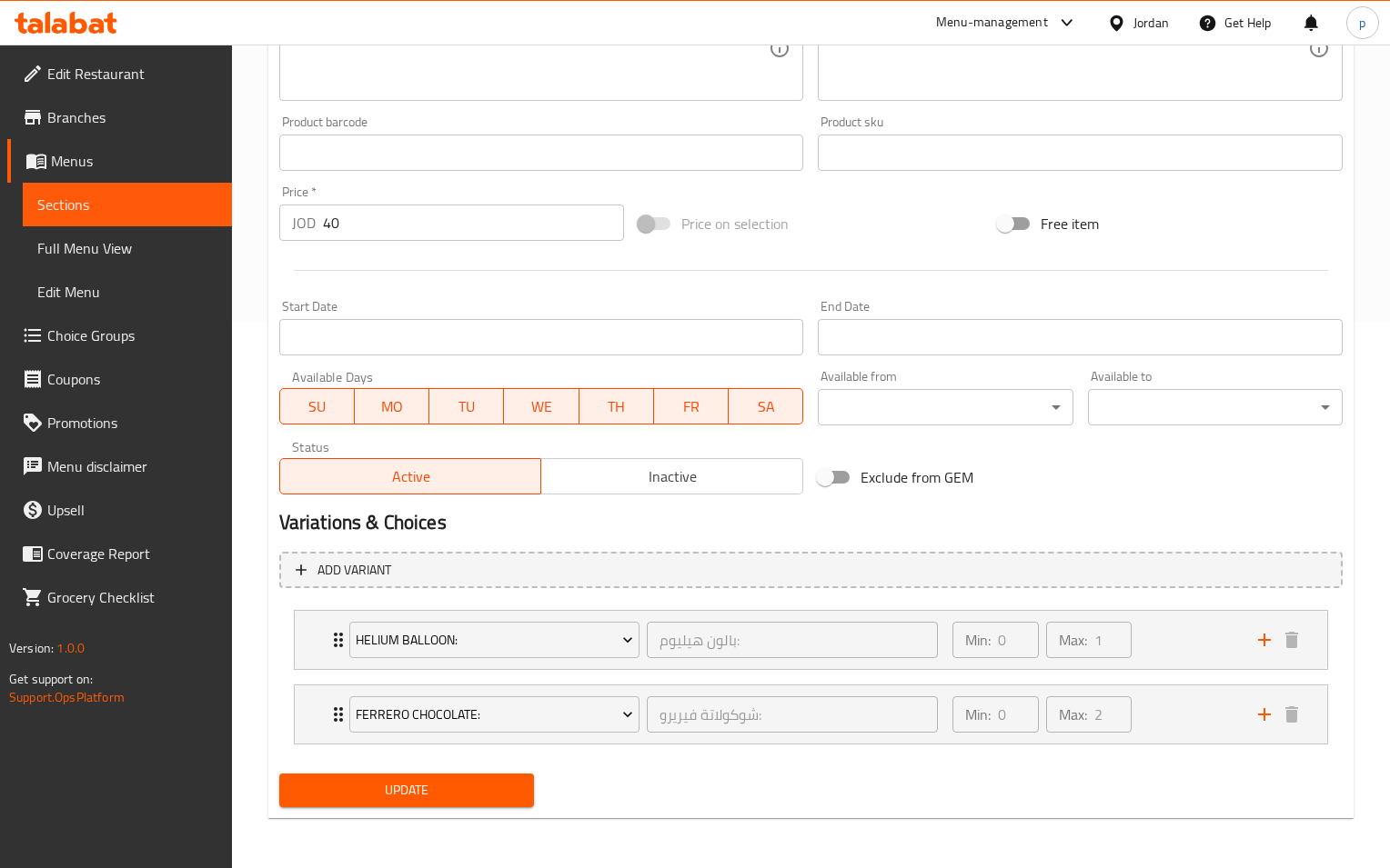
scroll to position [547, 0]
click at [1214, 633] on div "Min: 0 ​ Max: 1 ​" at bounding box center [1094, 639] width 305 height 59
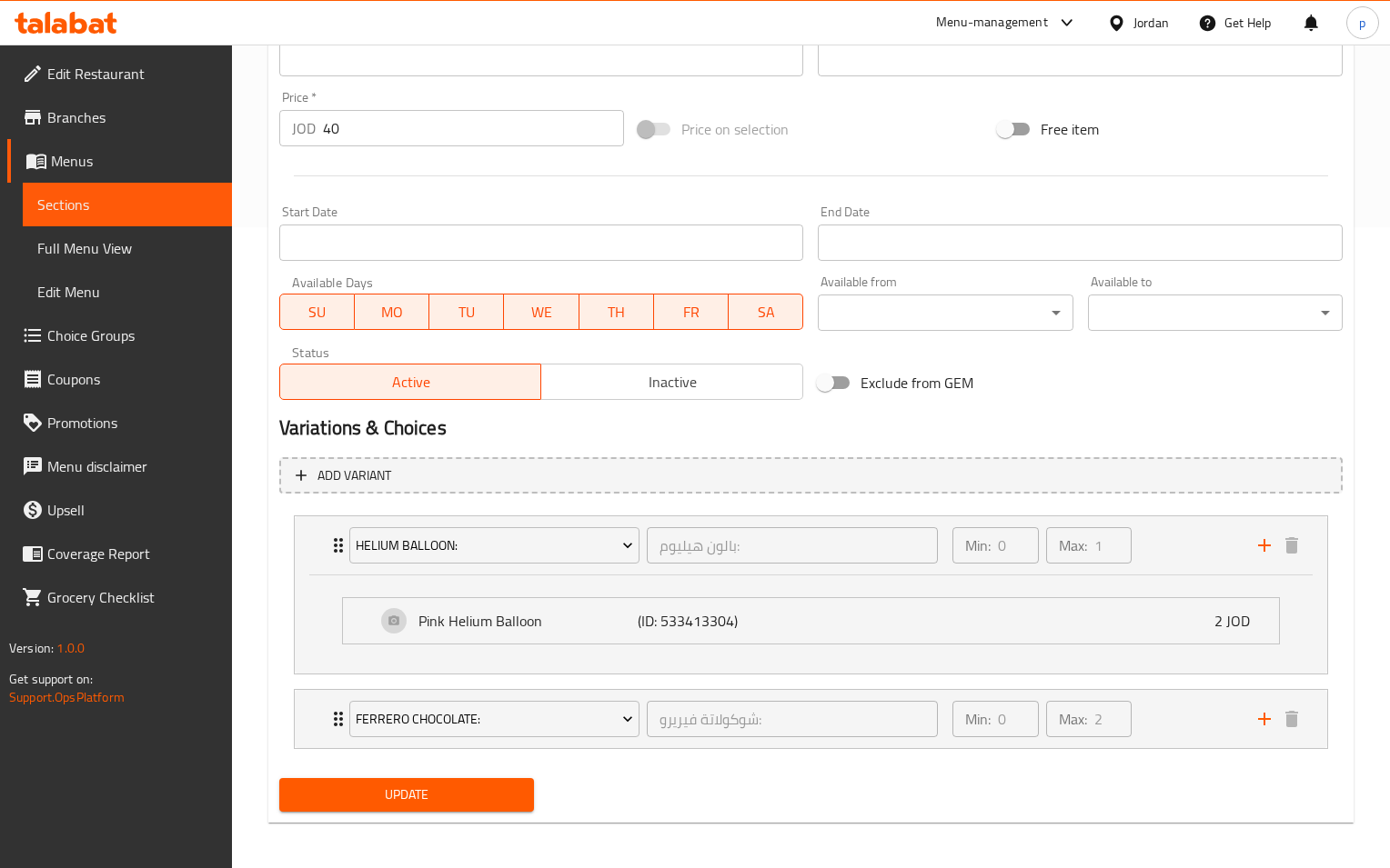
scroll to position [647, 0]
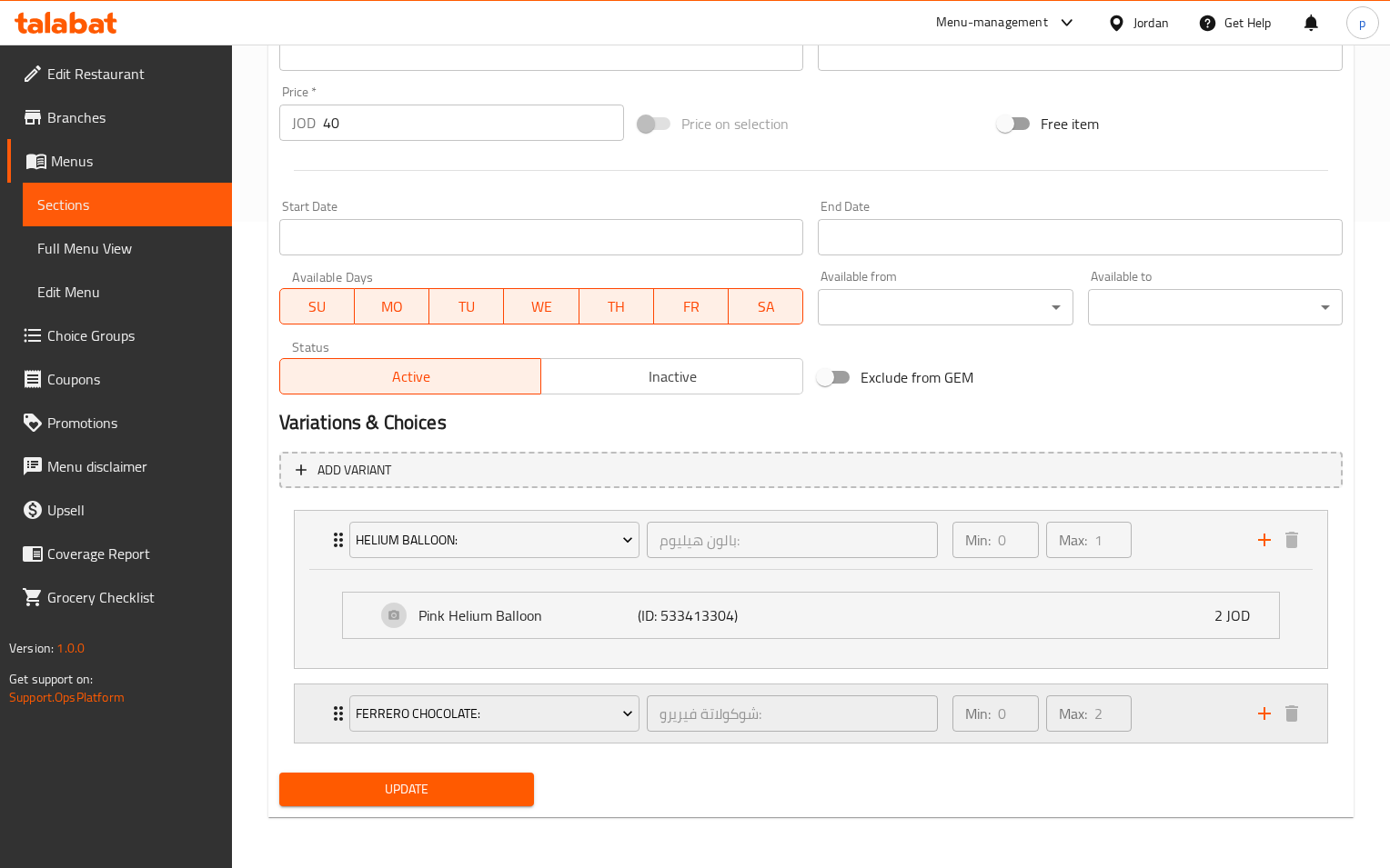
click at [1190, 712] on div "Min: 0 ​ Max: 2 ​" at bounding box center [1094, 714] width 305 height 59
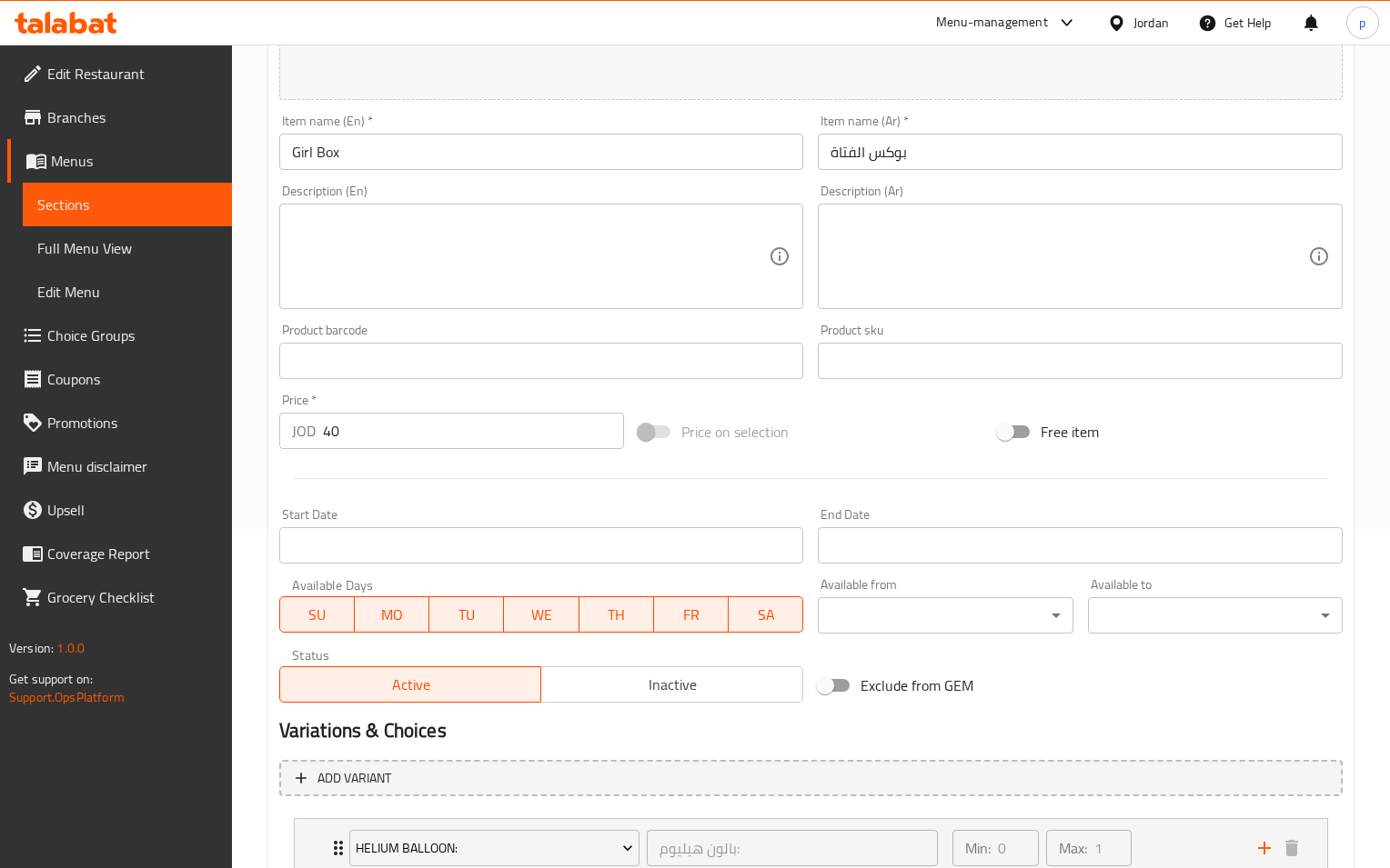
scroll to position [262, 0]
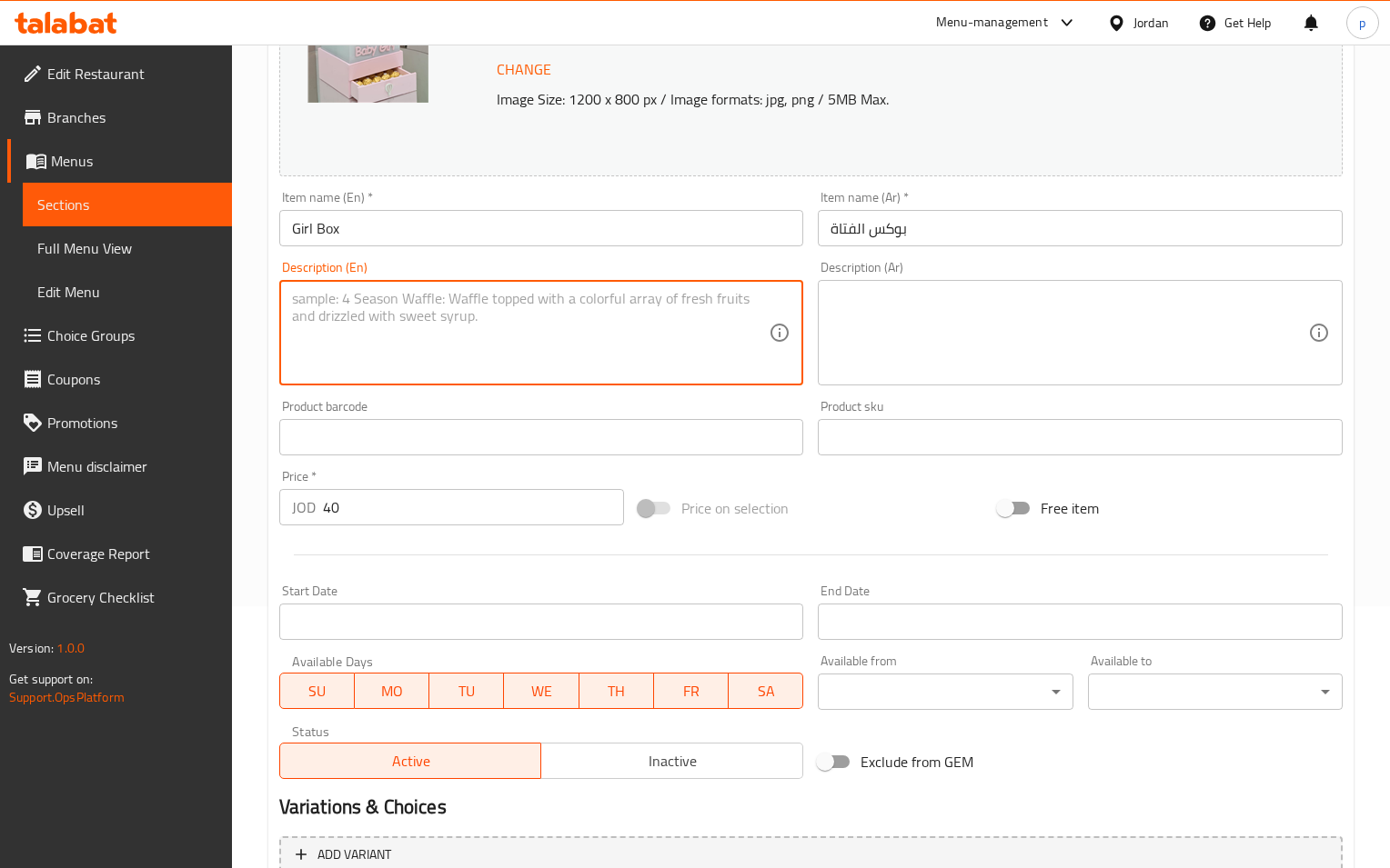
click at [651, 313] on textarea at bounding box center [530, 333] width 477 height 87
click at [995, 325] on textarea at bounding box center [1068, 333] width 477 height 87
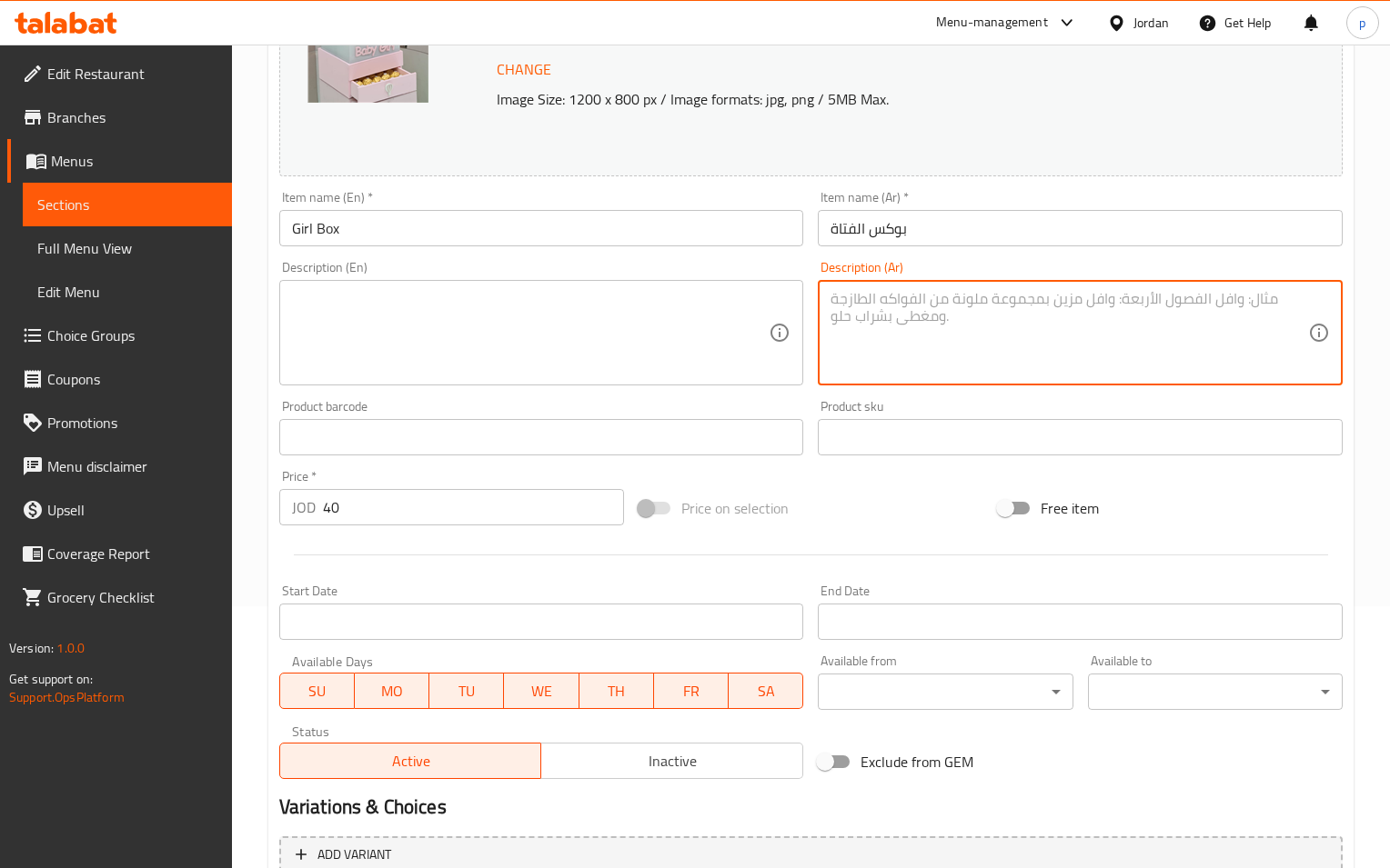
click at [331, 310] on textarea at bounding box center [530, 333] width 477 height 87
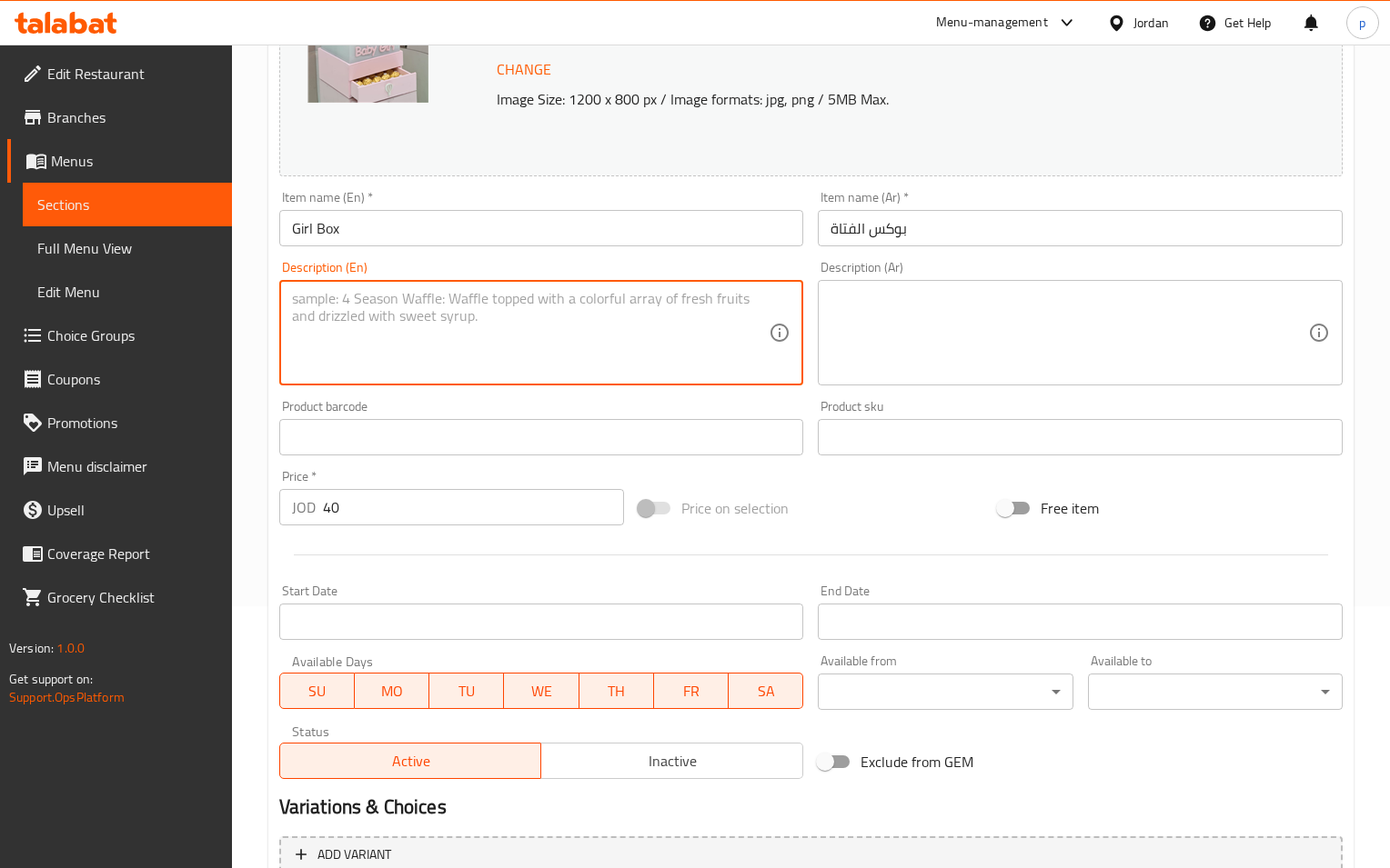
click at [1134, 344] on textarea at bounding box center [1068, 333] width 477 height 87
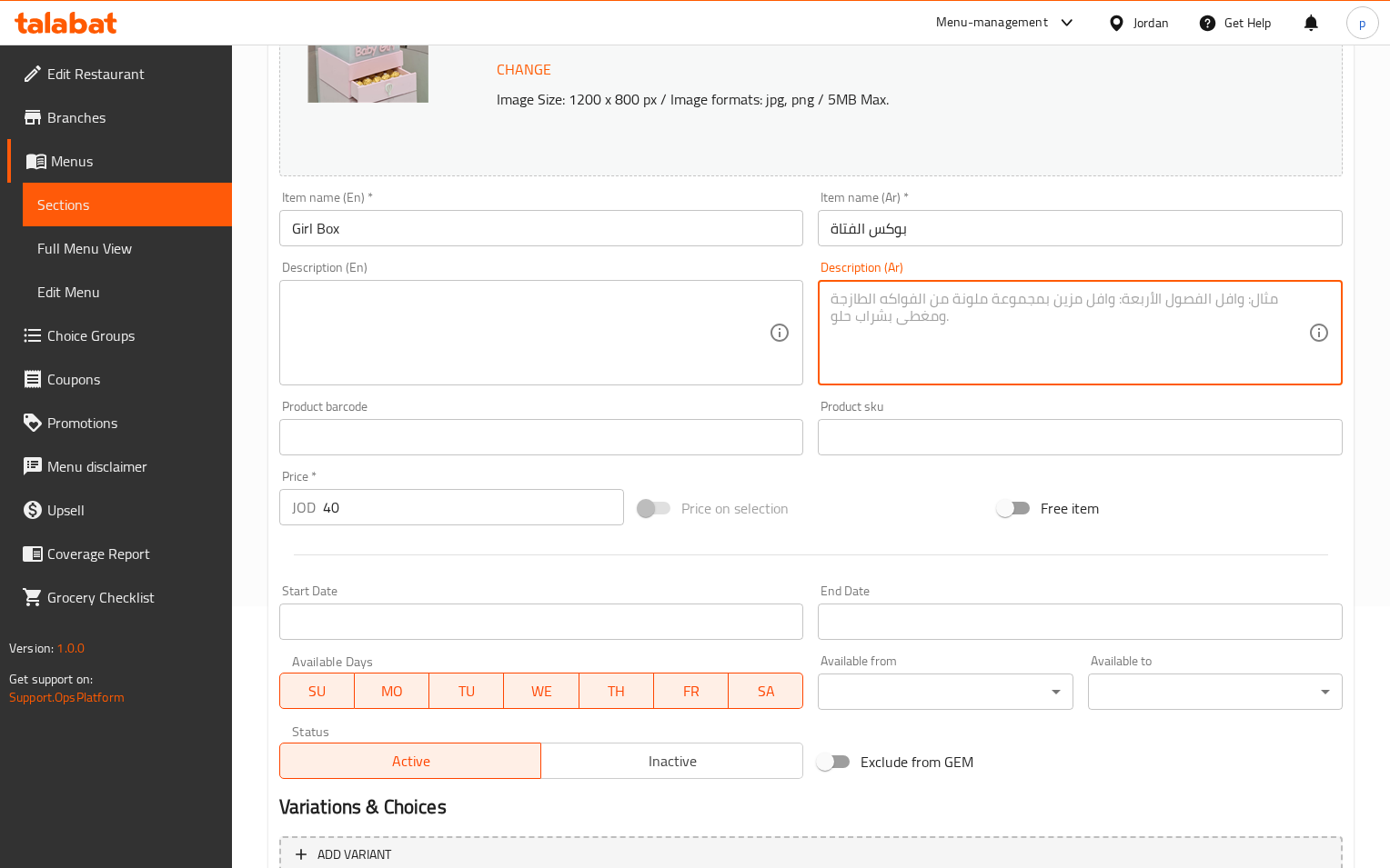
click at [523, 310] on textarea at bounding box center [530, 333] width 477 height 87
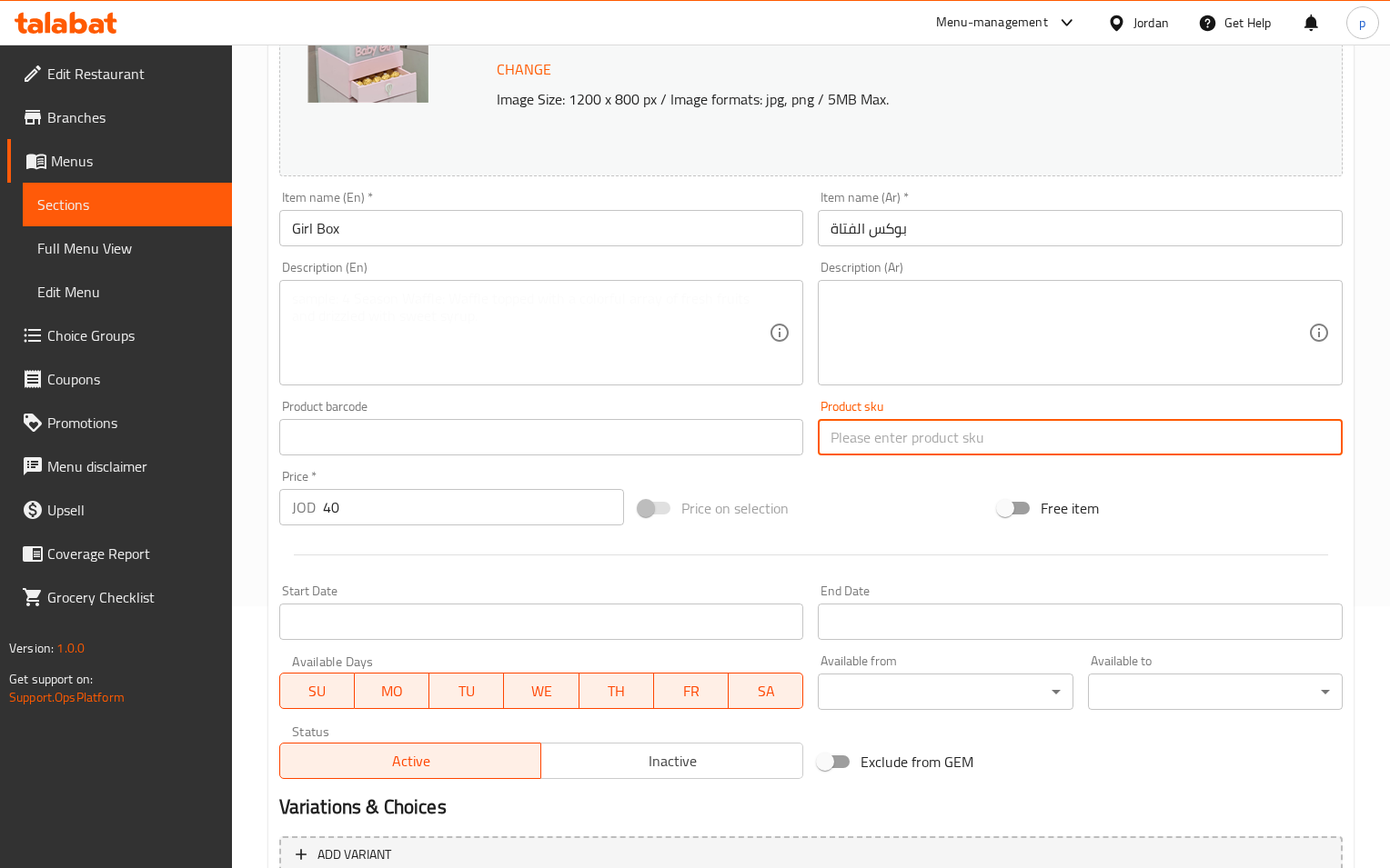
click at [946, 429] on input "text" at bounding box center [1080, 437] width 525 height 36
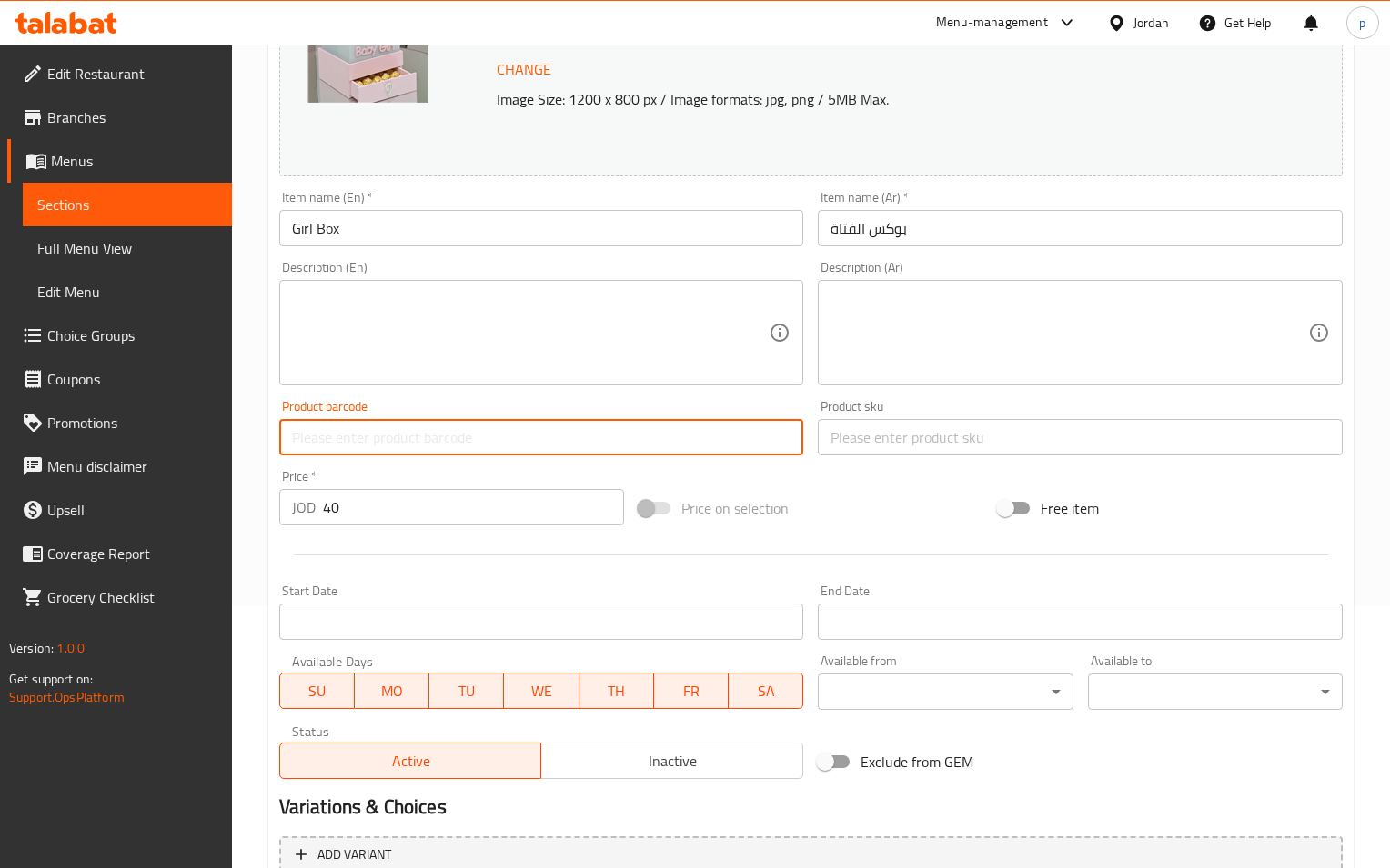
click at [572, 430] on input "text" at bounding box center [541, 437] width 525 height 36
click at [643, 316] on textarea at bounding box center [530, 333] width 477 height 87
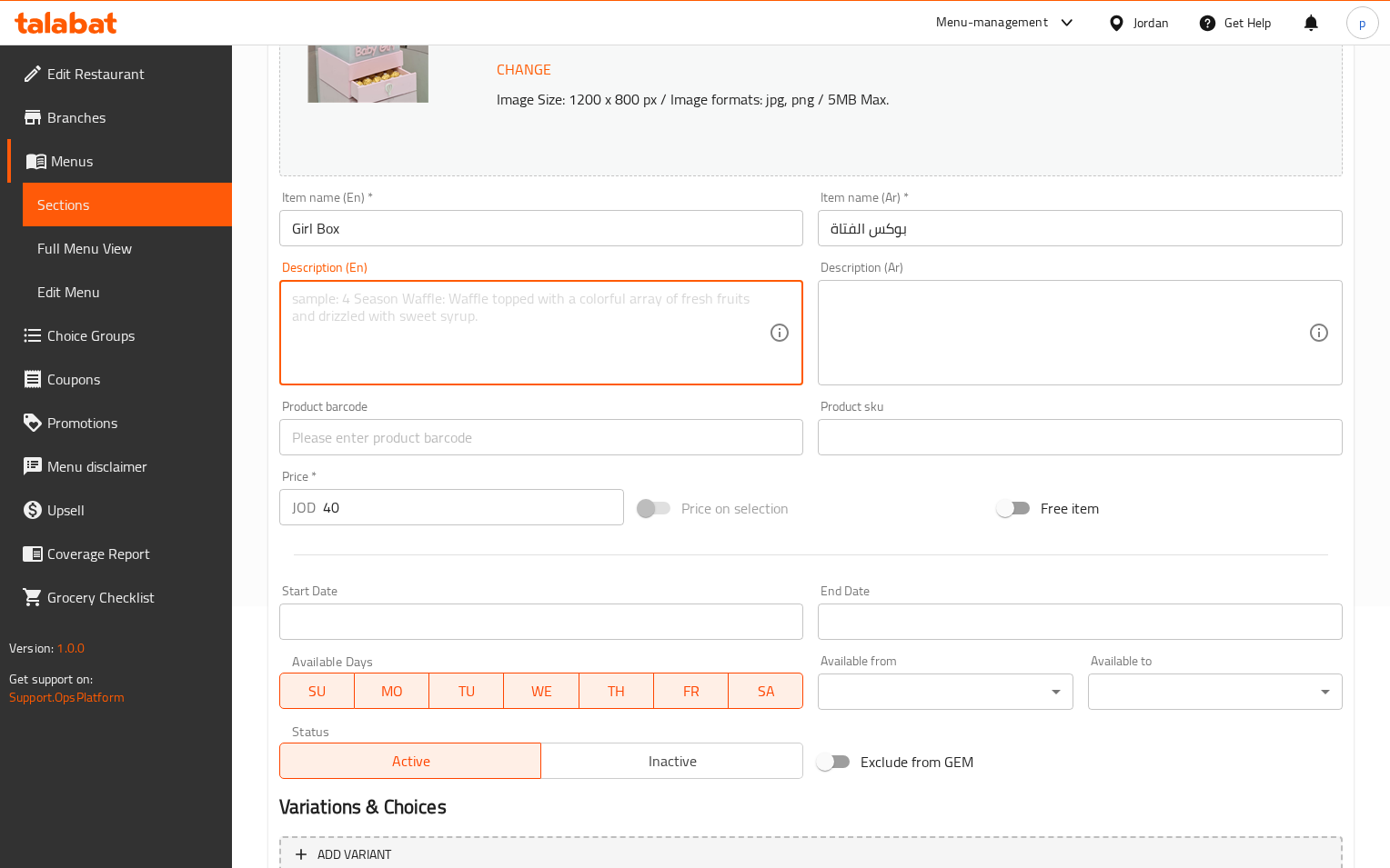
click at [925, 495] on div "Price on selection" at bounding box center [810, 508] width 359 height 49
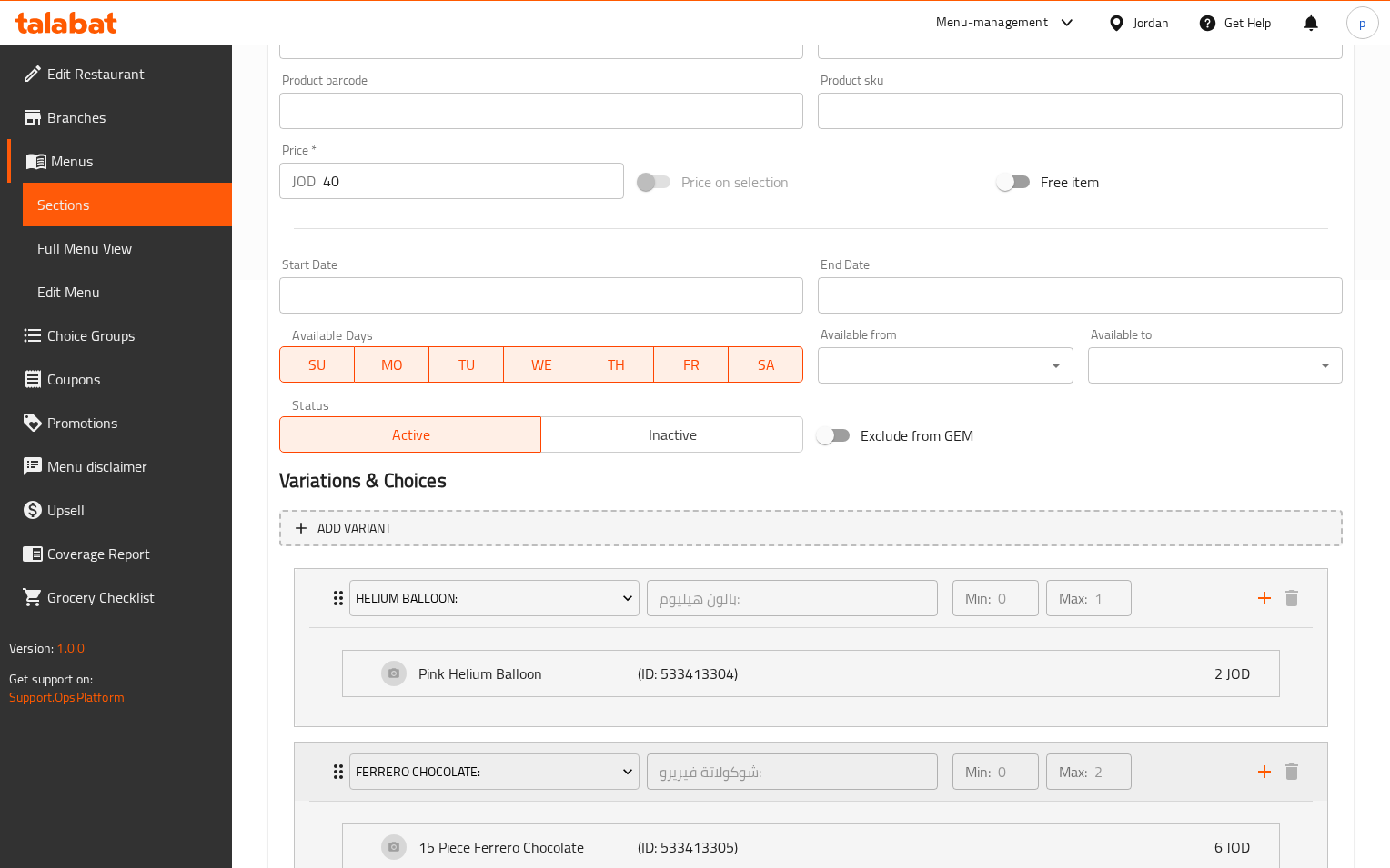
scroll to position [808, 0]
